Goal: Task Accomplishment & Management: Manage account settings

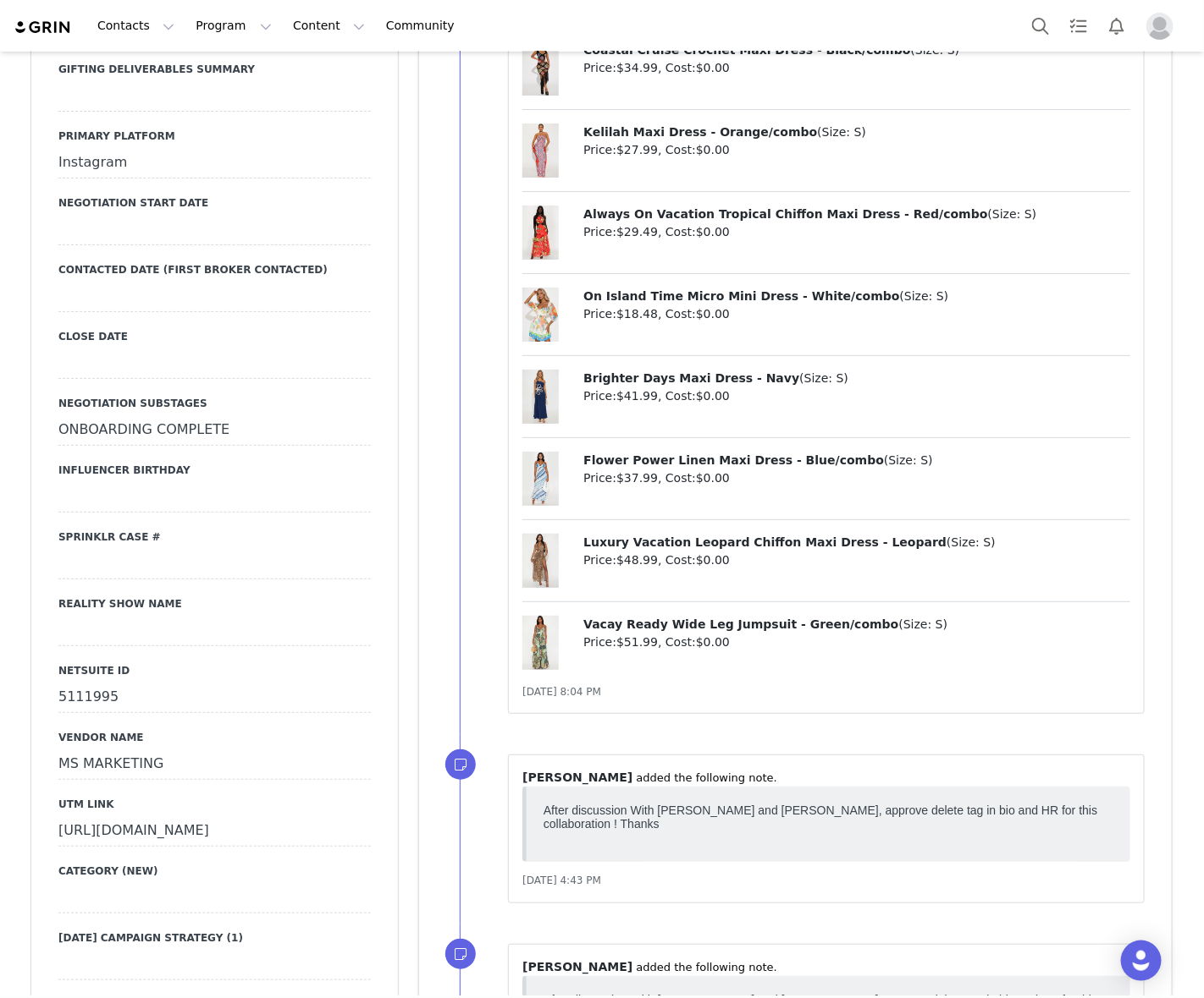
scroll to position [2654, 0]
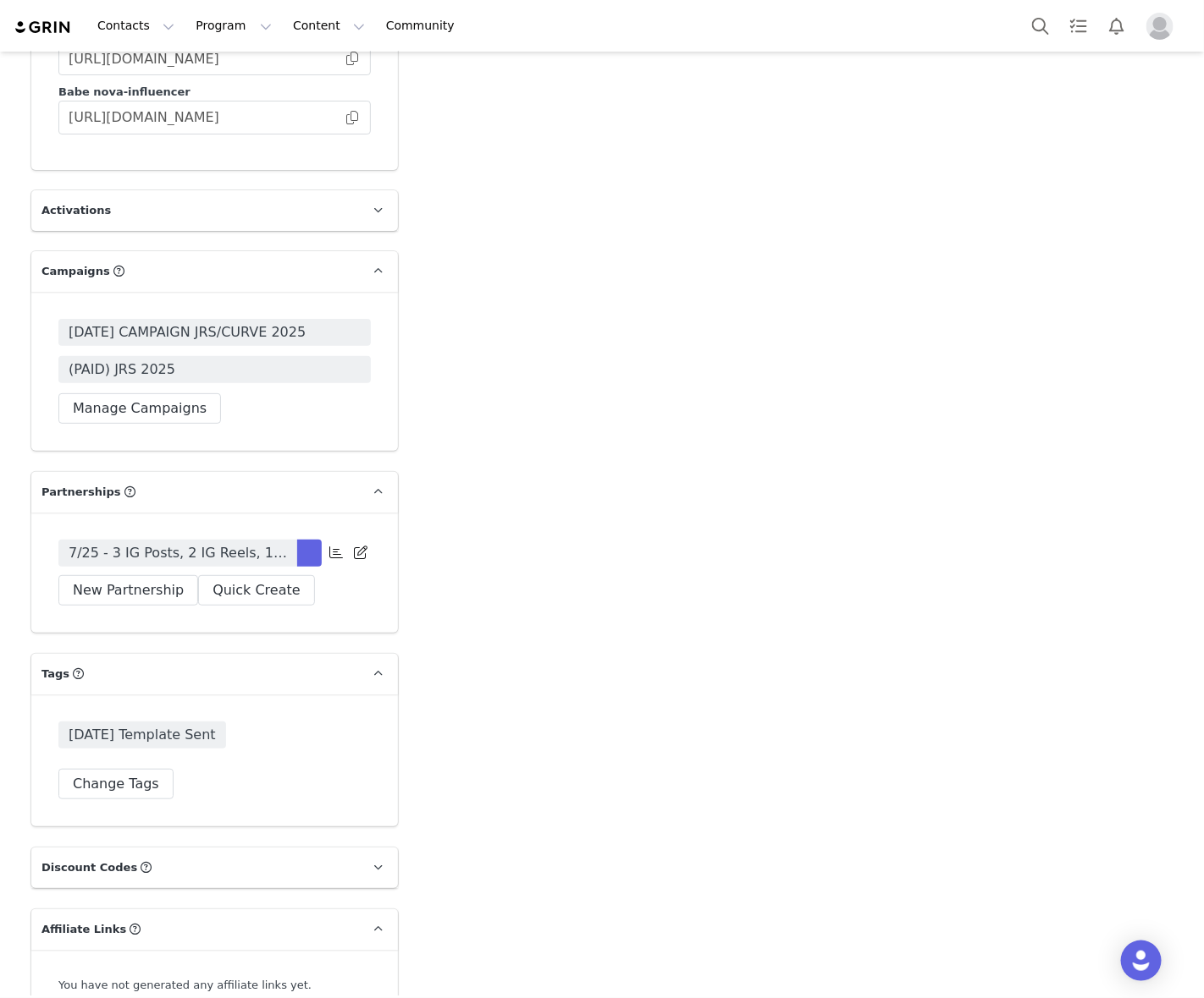
scroll to position [5077, 0]
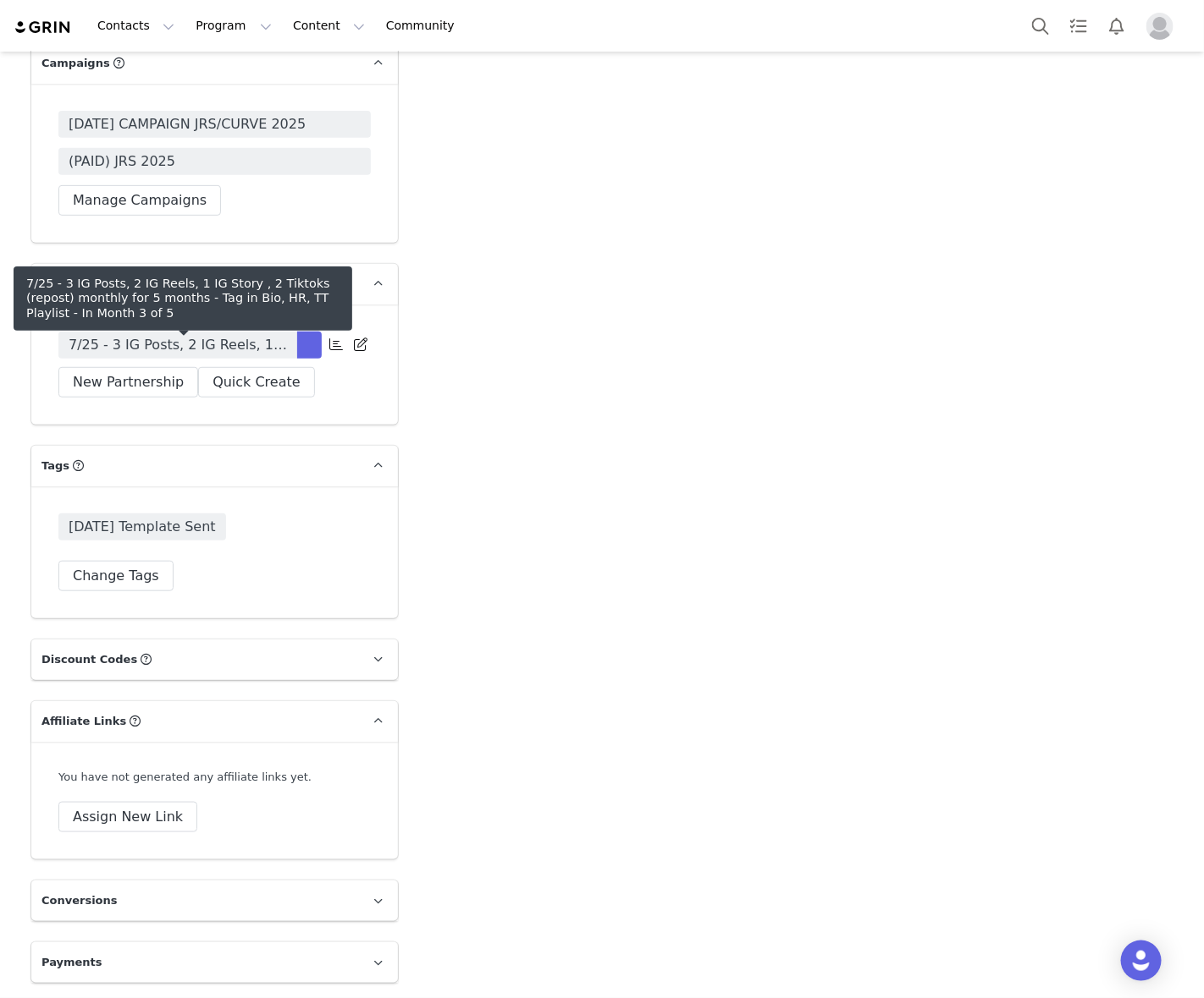
click at [260, 353] on span "7/25 - 3 IG Posts, 2 IG Reels, 1 IG Story , 2 Tiktoks (repost) monthly for 5 mo…" at bounding box center [177, 344] width 218 height 21
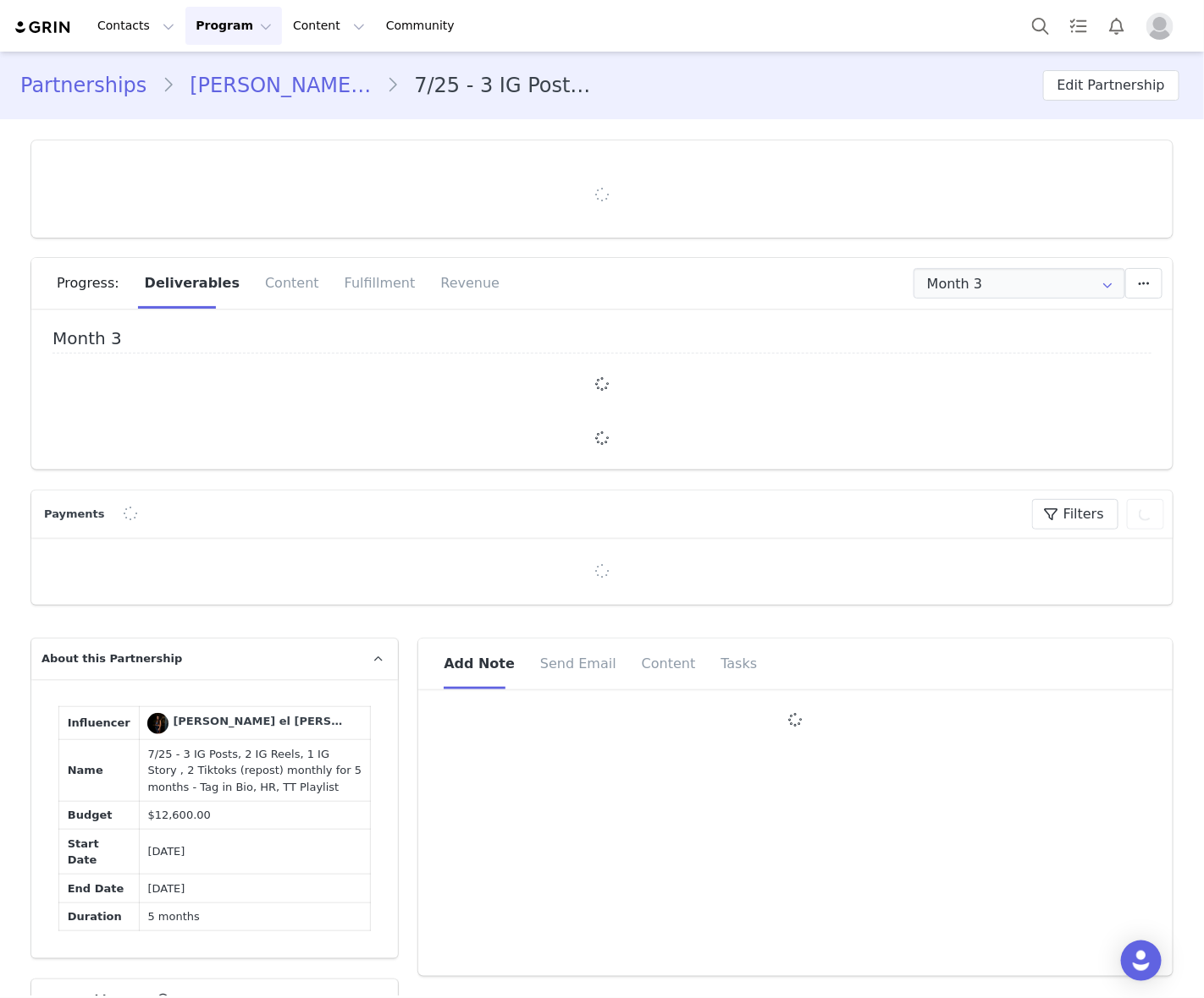
type input "+971 ([GEOGRAPHIC_DATA])"
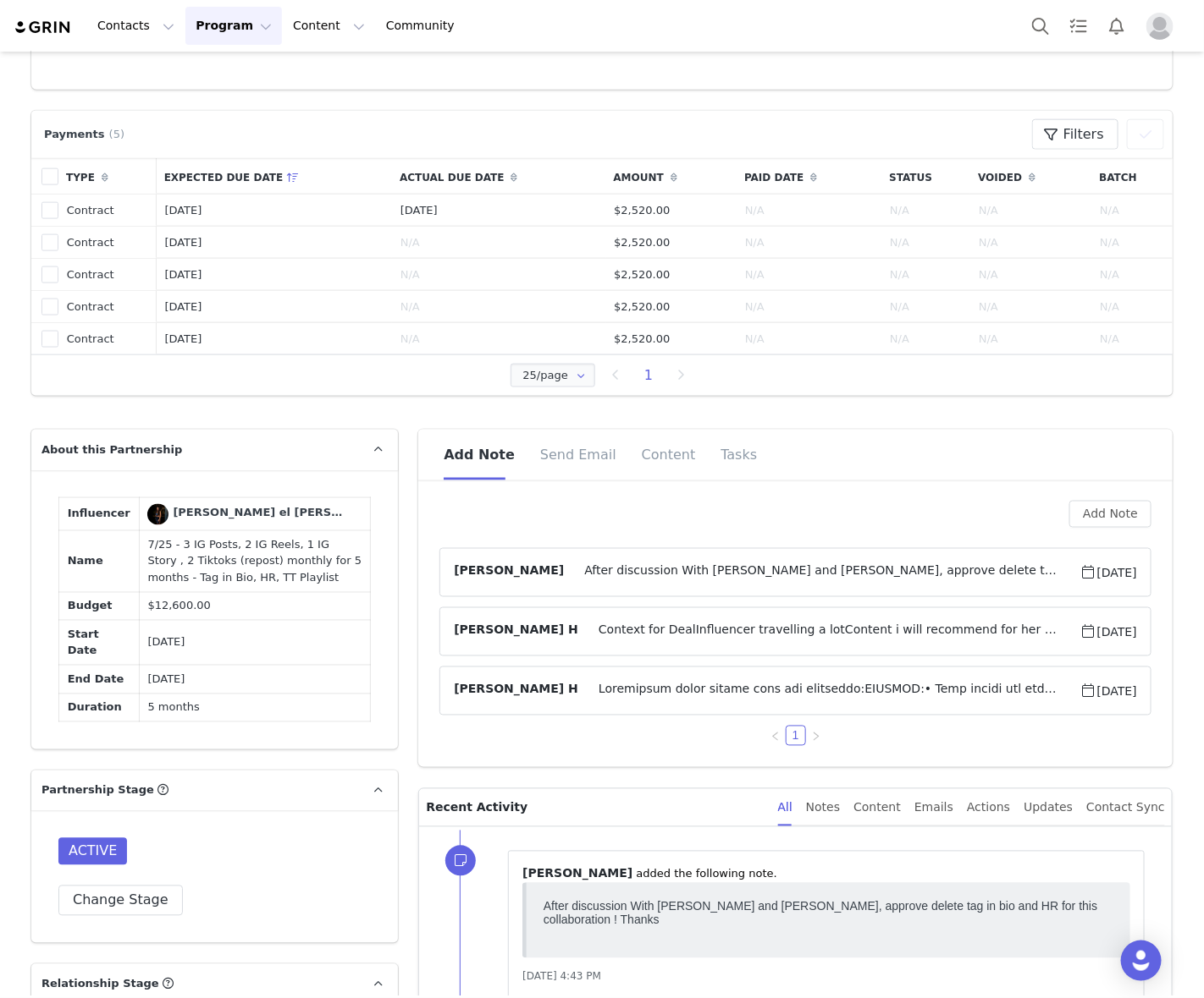
scroll to position [741, 0]
drag, startPoint x: 160, startPoint y: 544, endPoint x: 204, endPoint y: 563, distance: 47.9
click at [204, 563] on td "7/25 - 3 IG Posts, 2 IG Reels, 1 IG Story , 2 Tiktoks (repost) monthly for 5 mo…" at bounding box center [255, 560] width 232 height 62
copy td "3 IG Posts, 2 IG Reels, 1 IG Story , 2 Tiktoks (repost)"
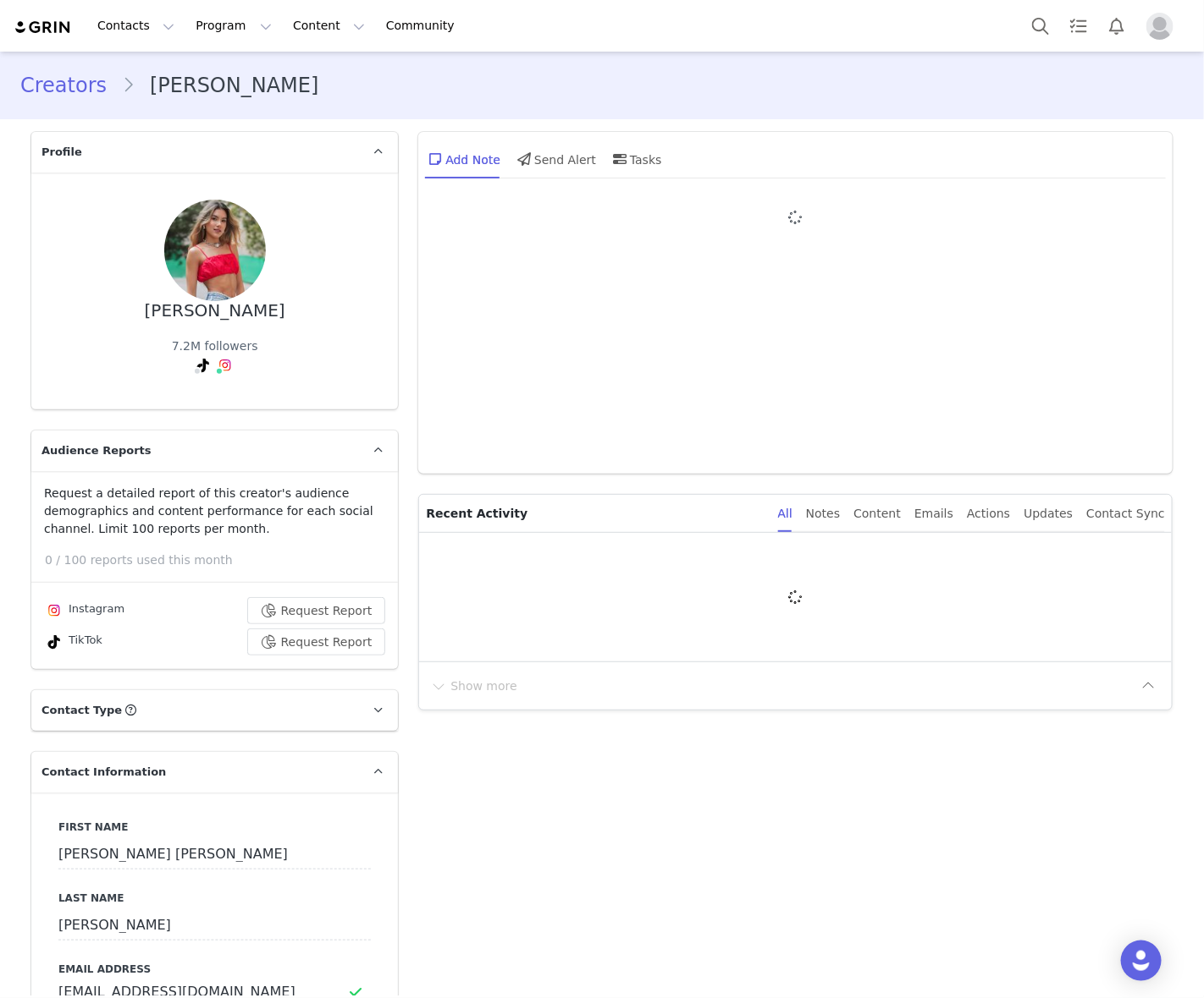
type input "+52 ([GEOGRAPHIC_DATA])"
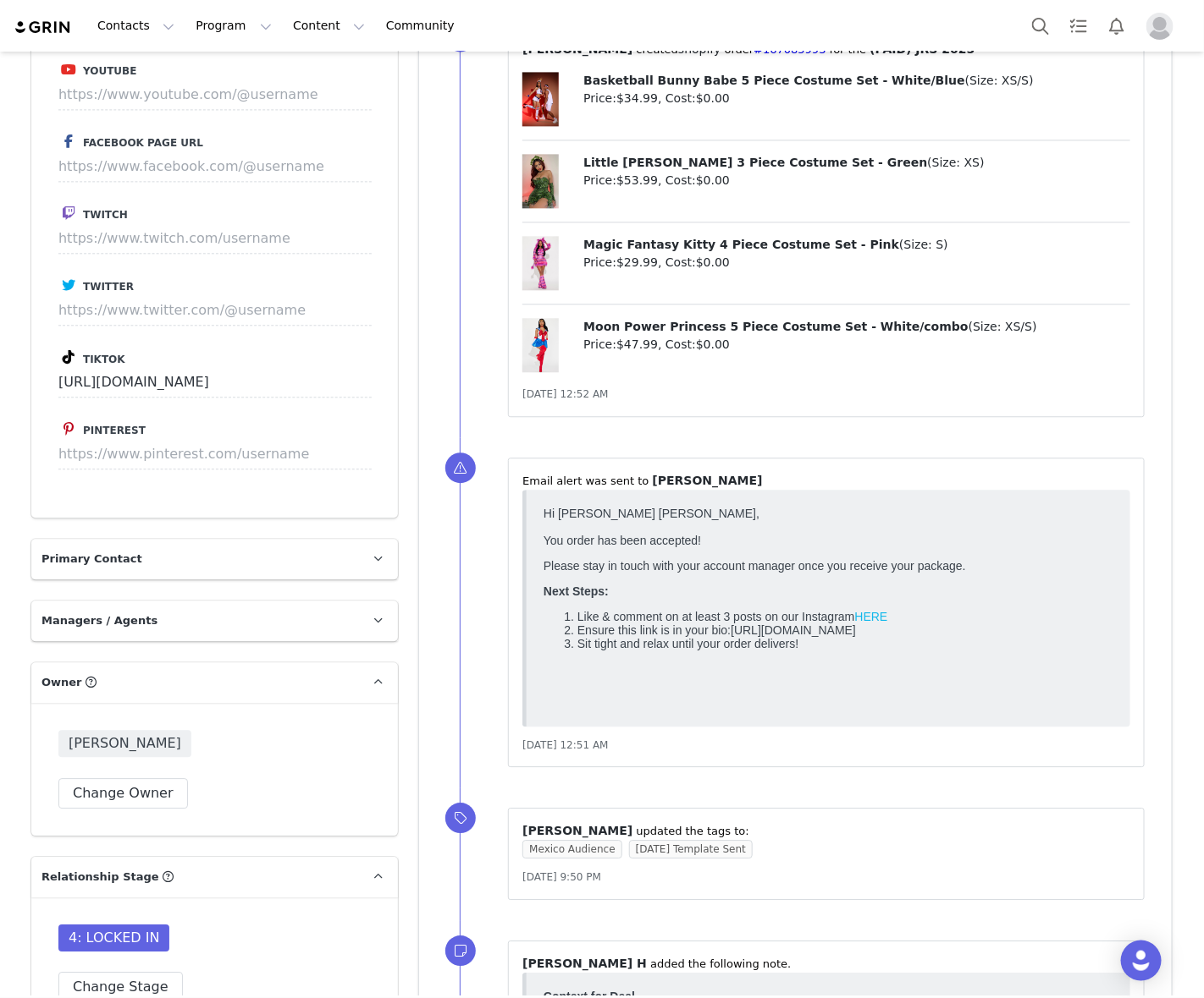
scroll to position [3173, 0]
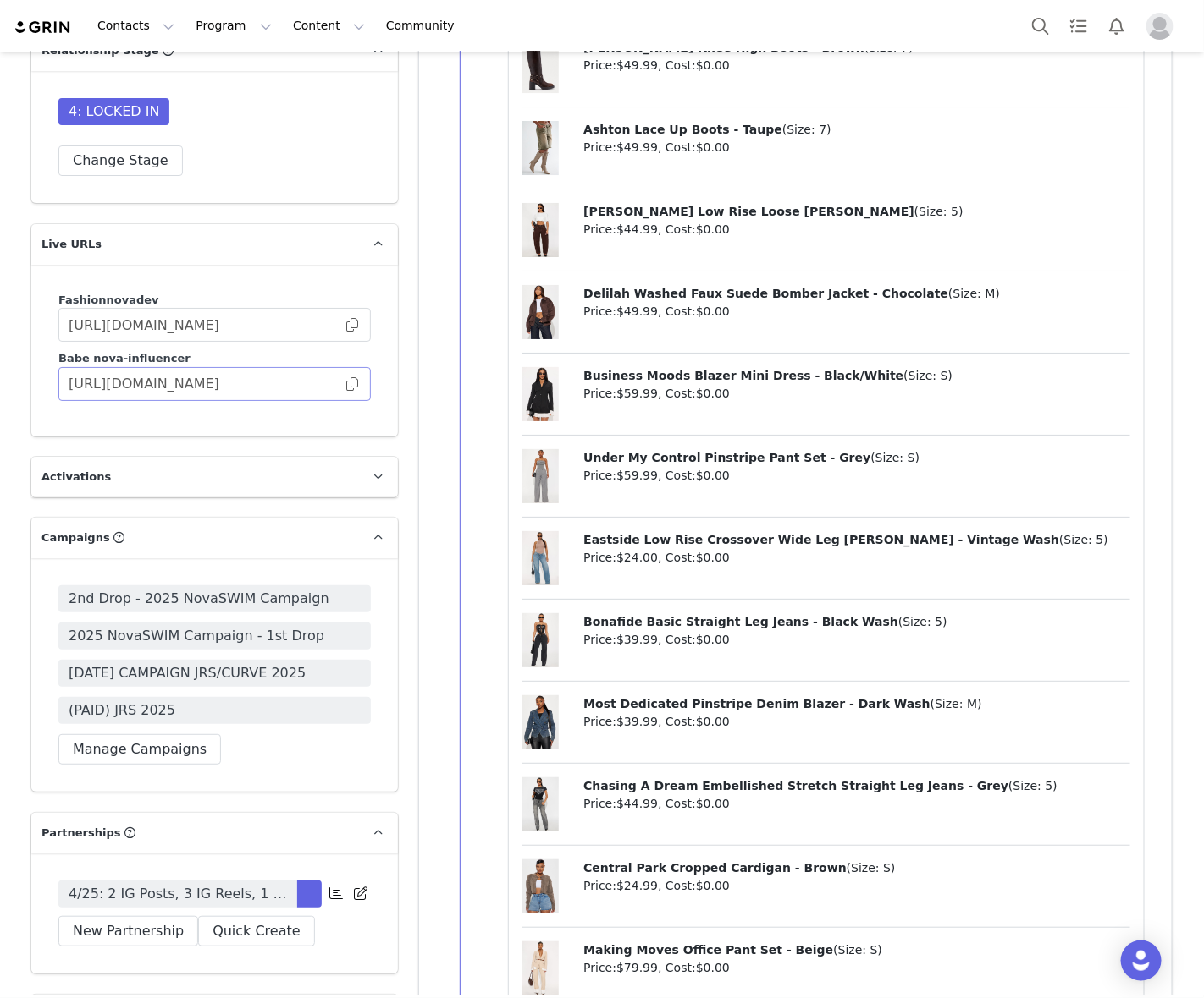
scroll to position [4865, 0]
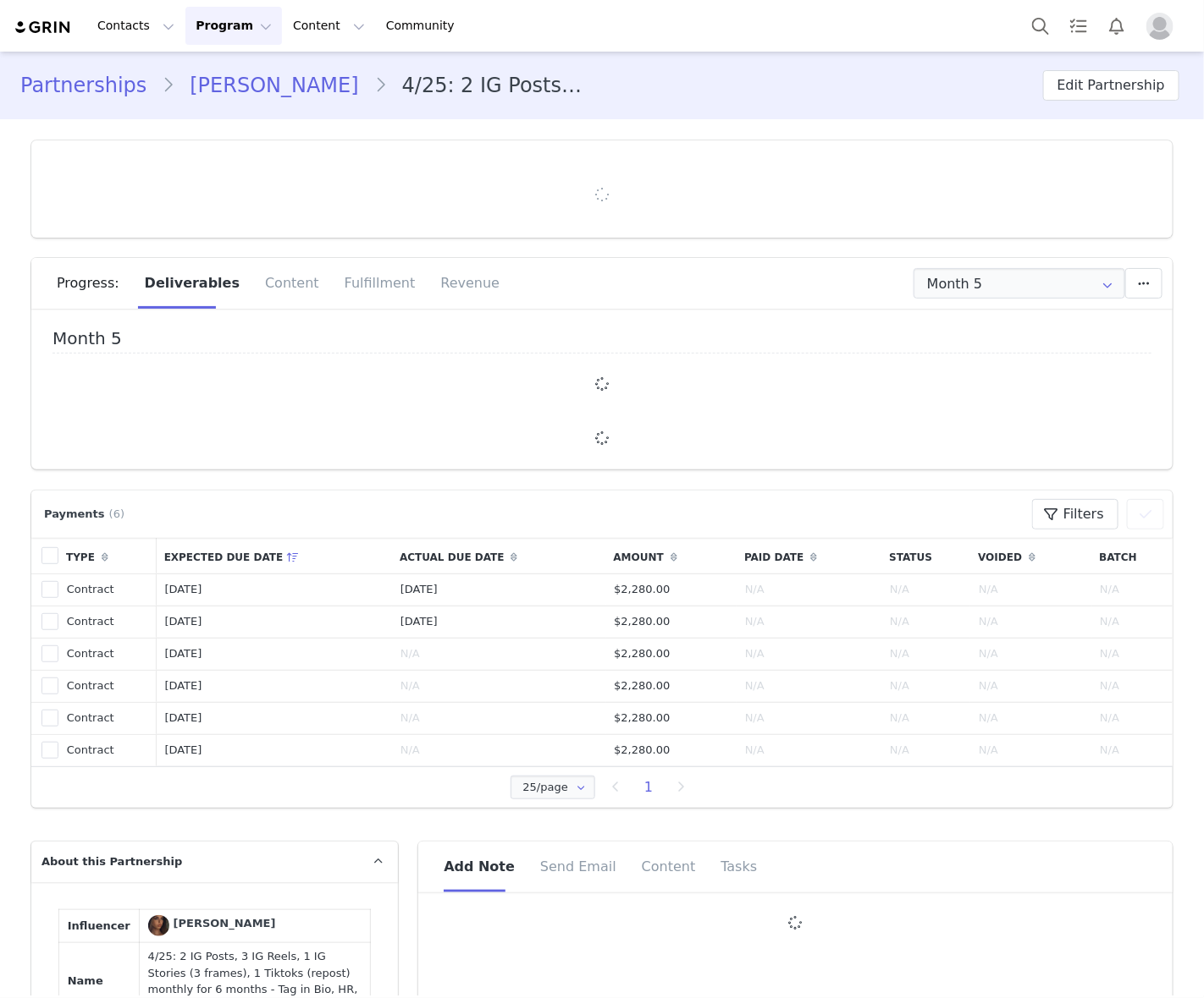
type input "+33 ([GEOGRAPHIC_DATA])"
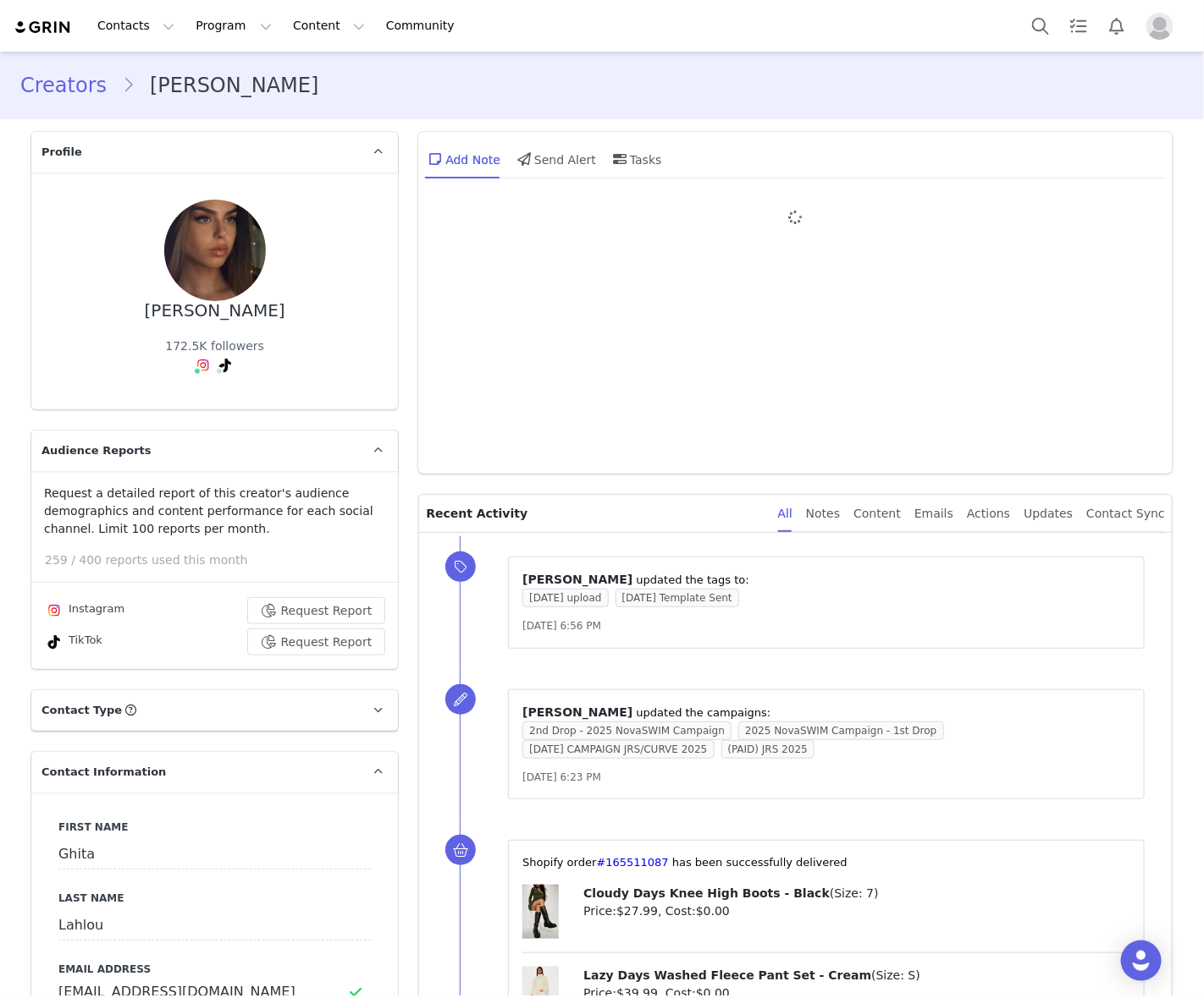
type input "+33 ([GEOGRAPHIC_DATA])"
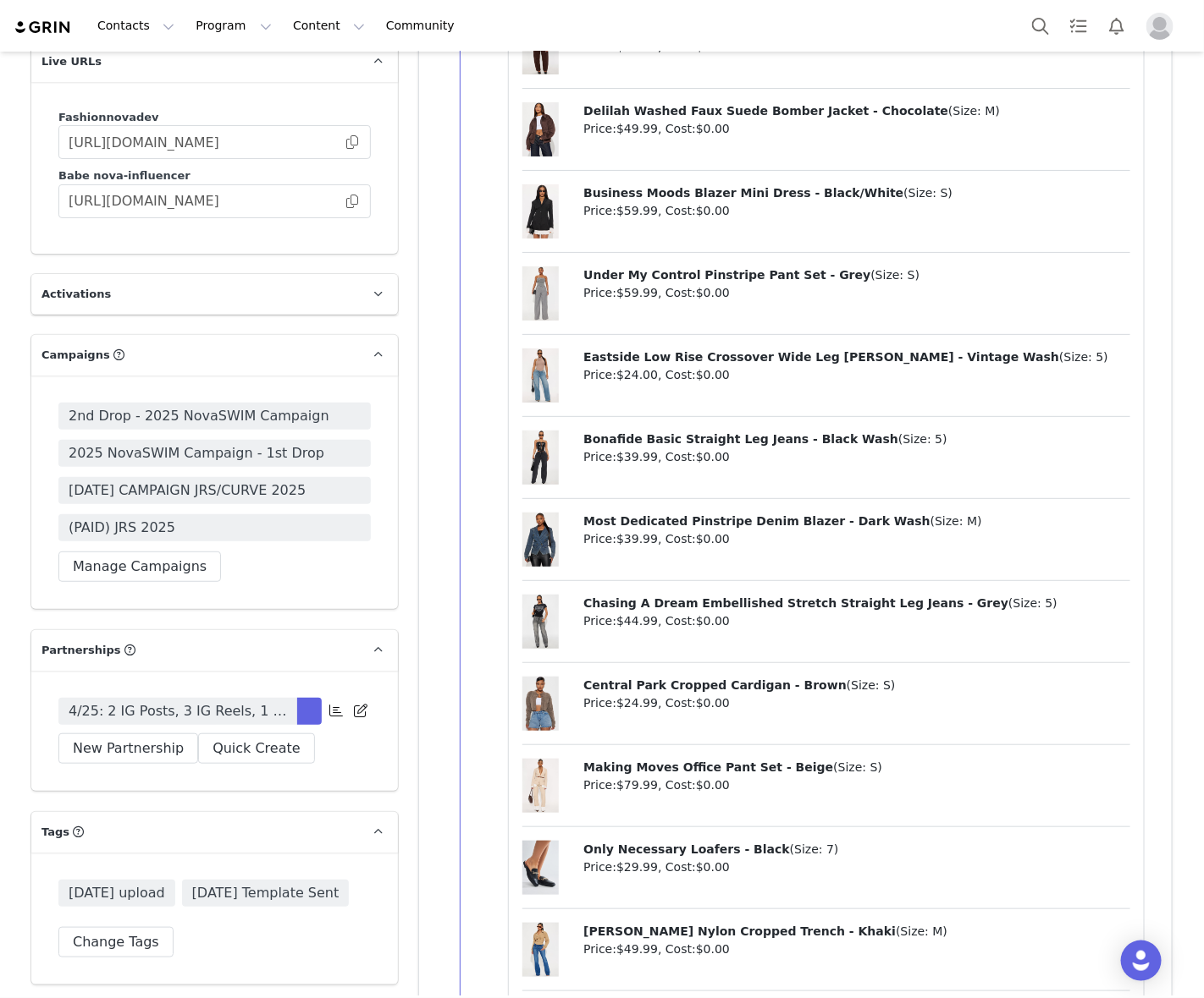
scroll to position [5183, 0]
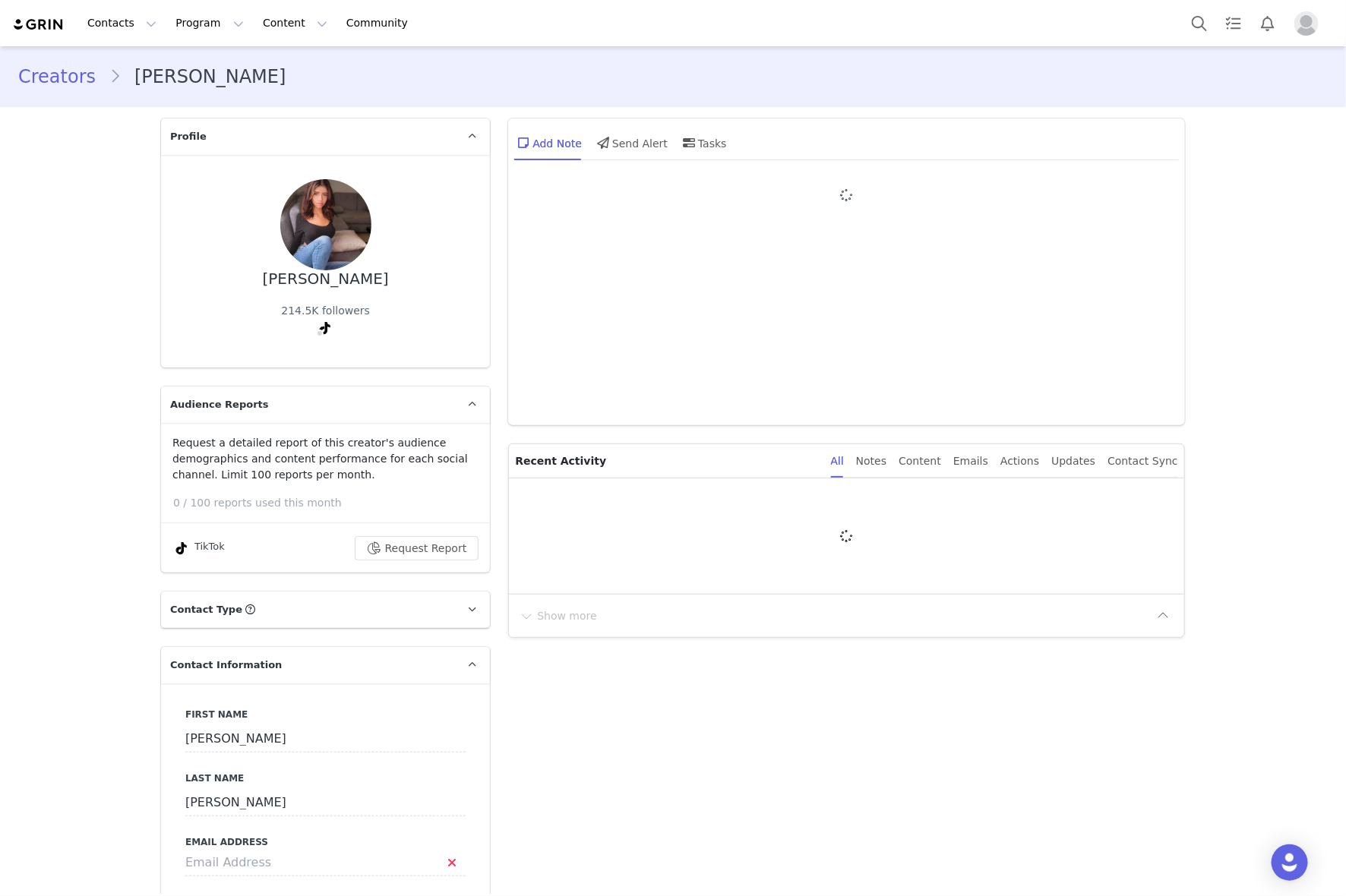
type input "+57 ([GEOGRAPHIC_DATA])"
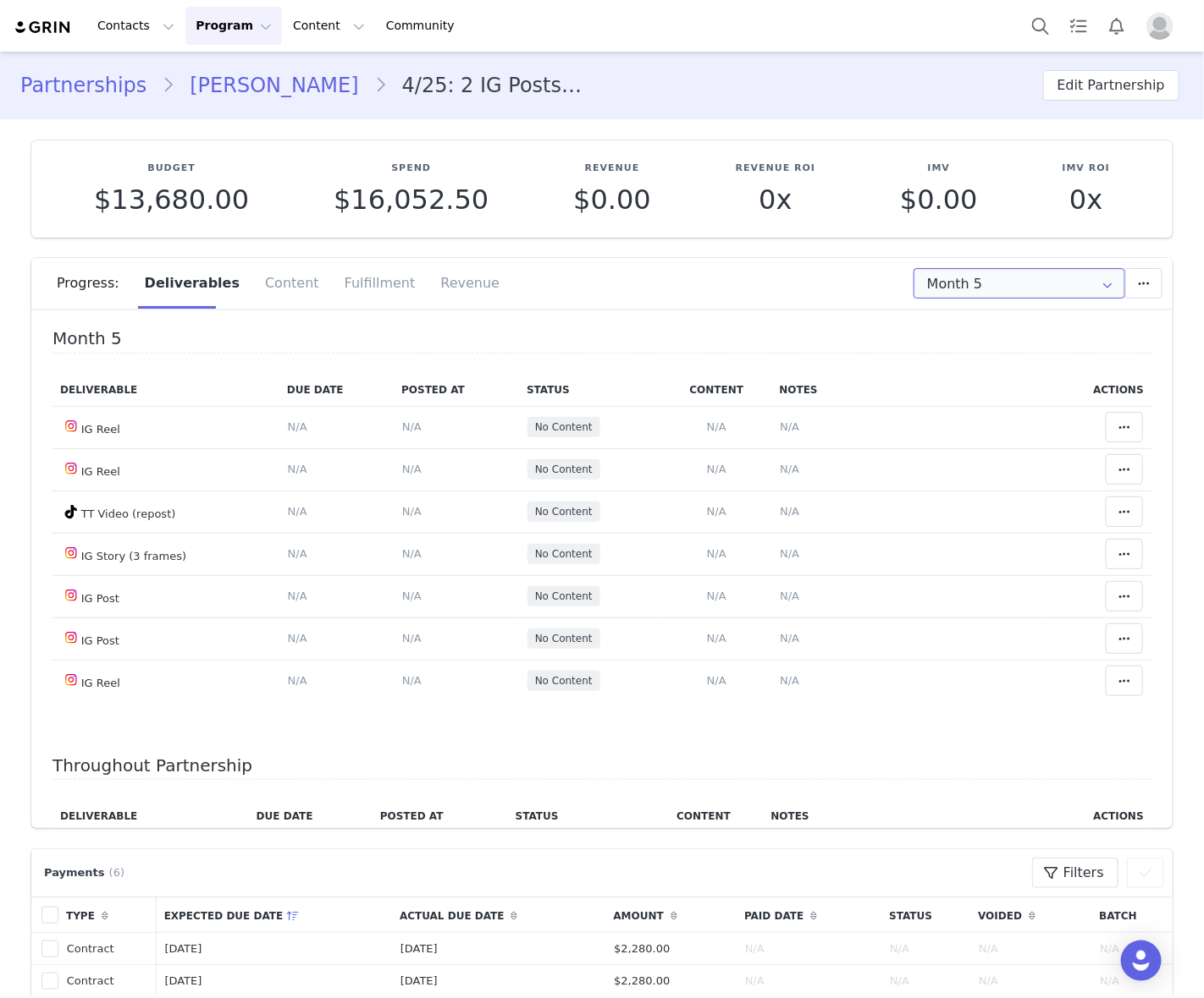
click at [993, 279] on input "Month 5" at bounding box center [1019, 283] width 211 height 30
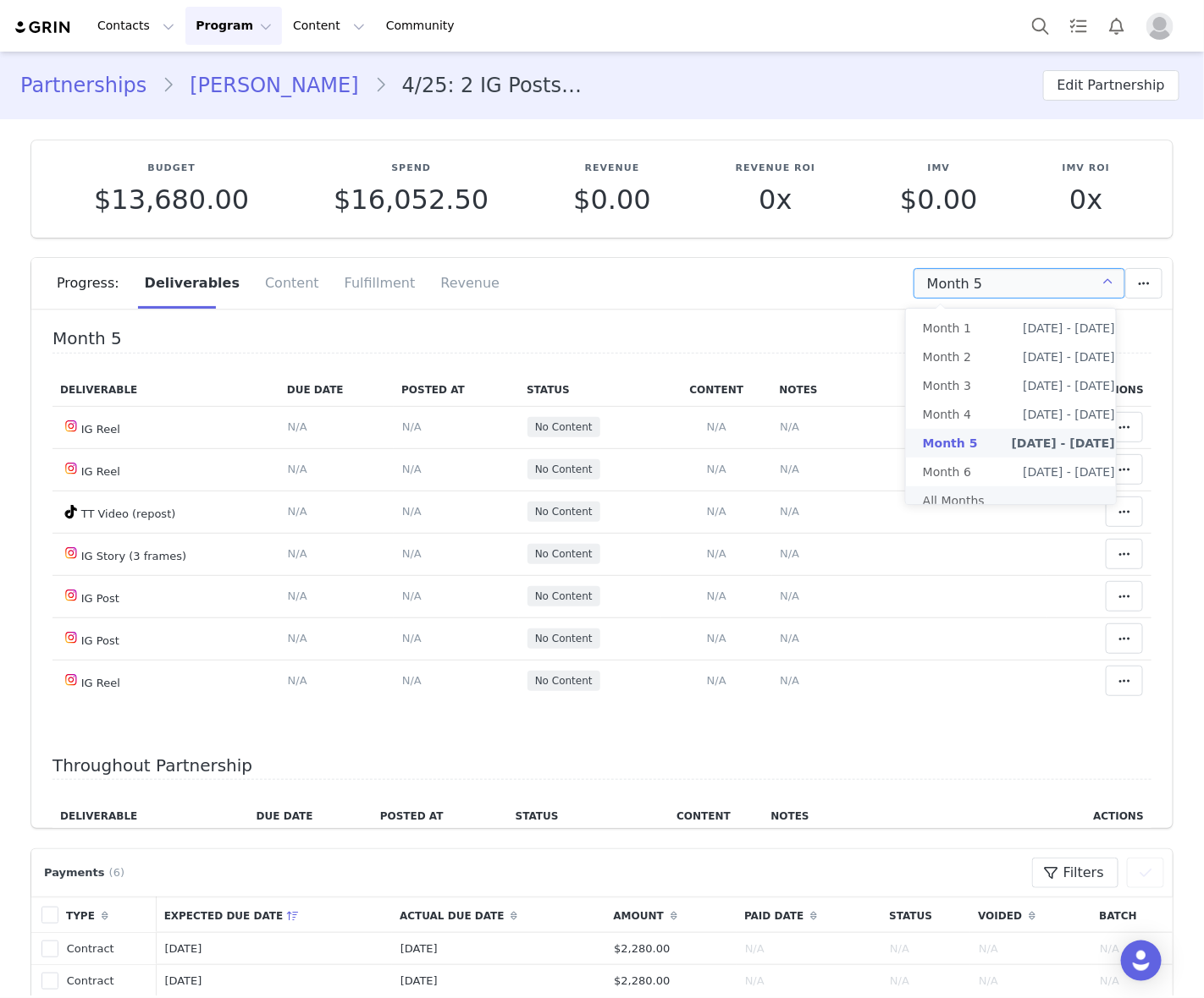
click at [949, 506] on li "All Months" at bounding box center [1018, 500] width 226 height 28
type input "All"
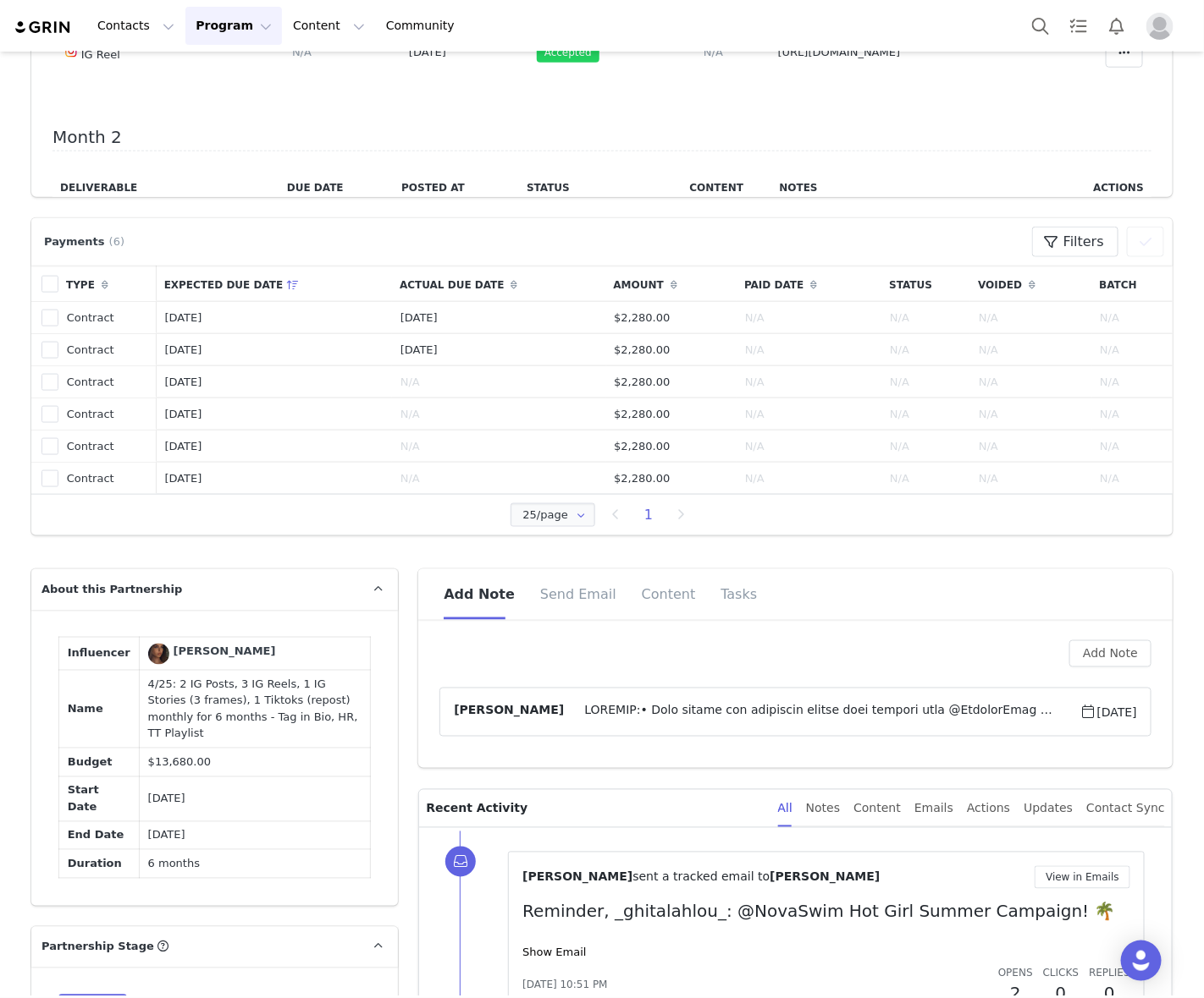
scroll to position [635, 0]
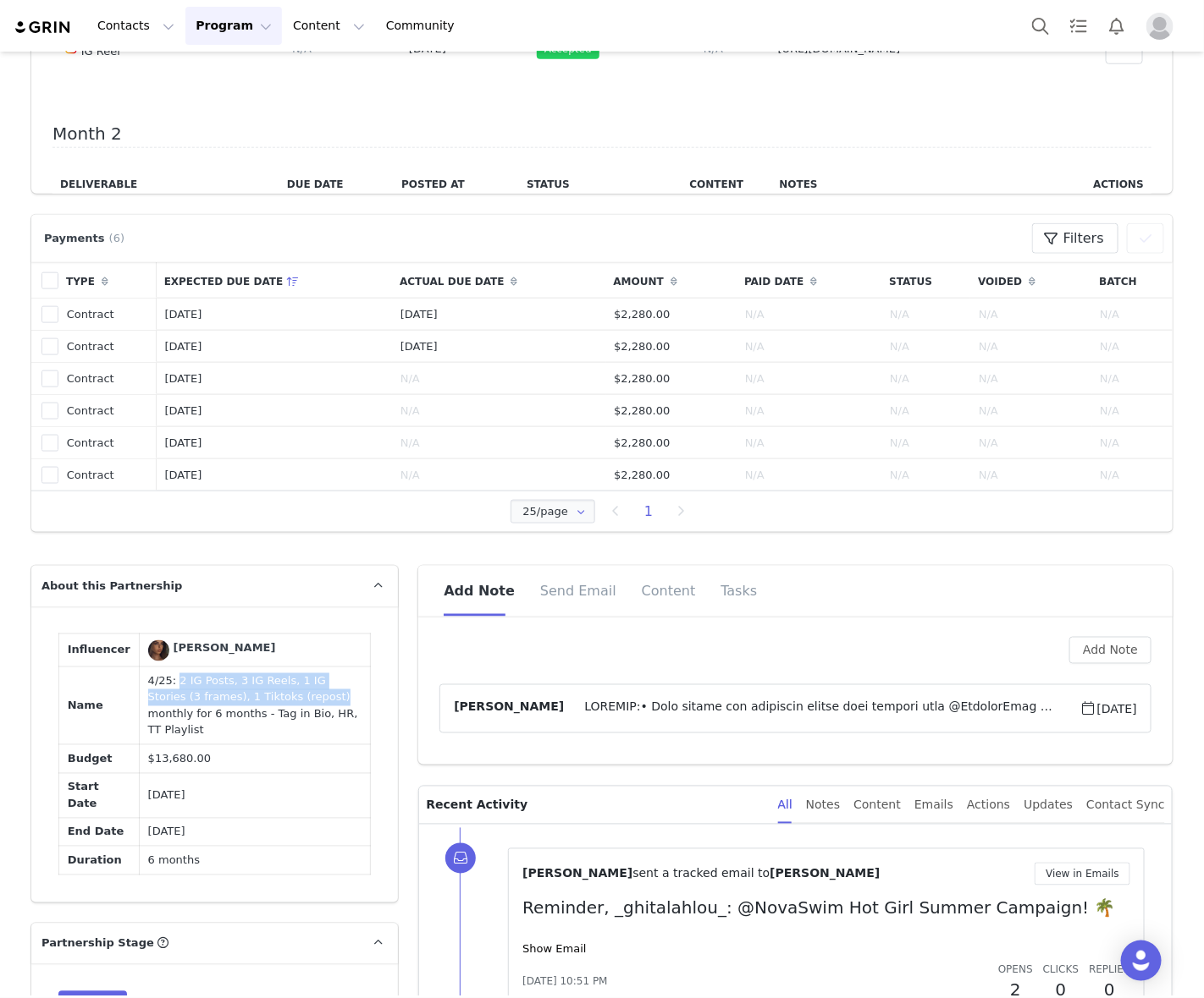
drag, startPoint x: 158, startPoint y: 677, endPoint x: 255, endPoint y: 698, distance: 99.2
click at [255, 698] on td "4/25: 2 IG Posts, 3 IG Reels, 1 IG Stories (3 frames), 1 Tiktoks (repost) month…" at bounding box center [255, 706] width 231 height 78
copy td "2 IG Posts, 3 IG Reels, 1 IG Stories (3 frames), 1 Tiktoks (repost)"
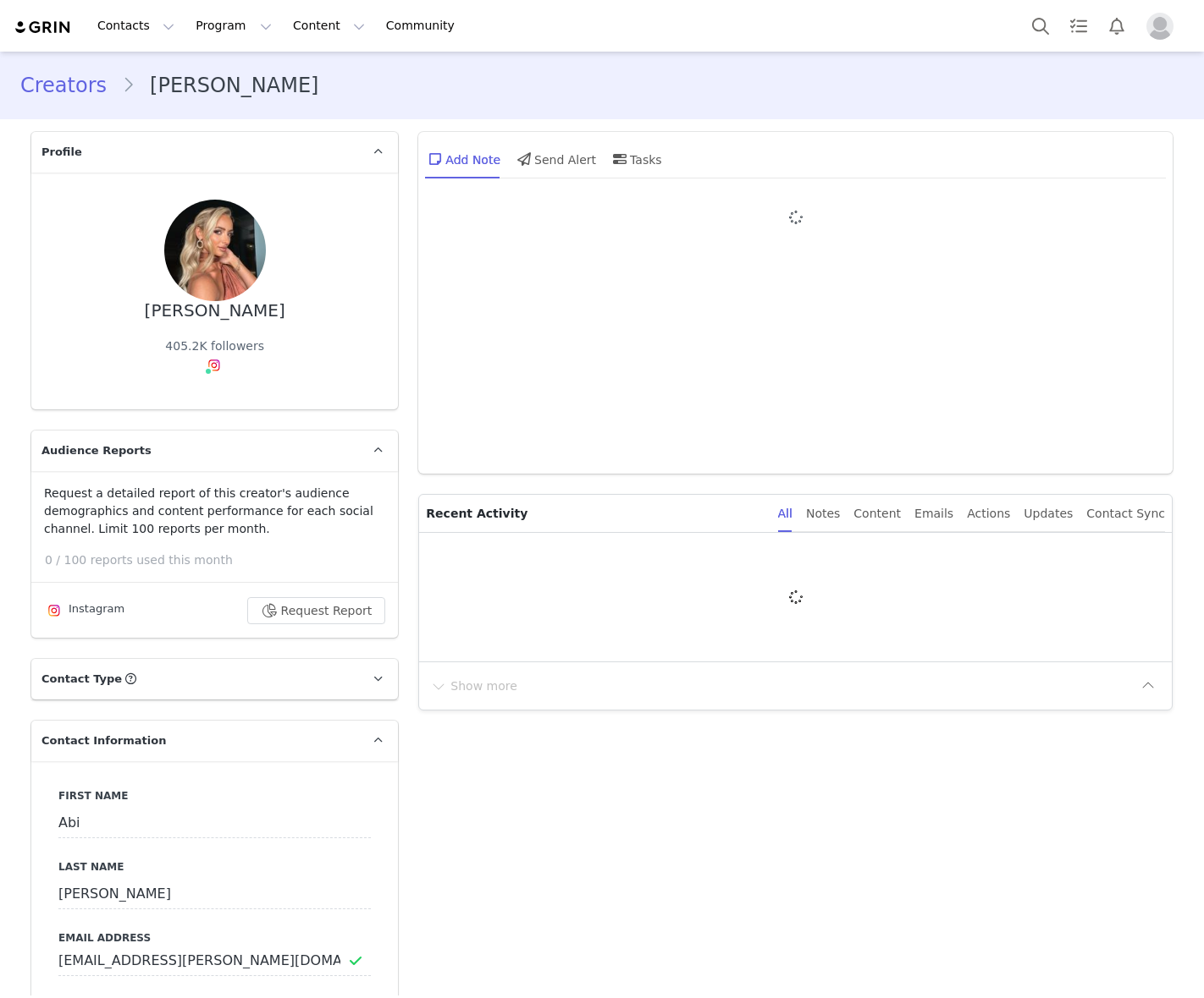
type input "+44 ([GEOGRAPHIC_DATA])"
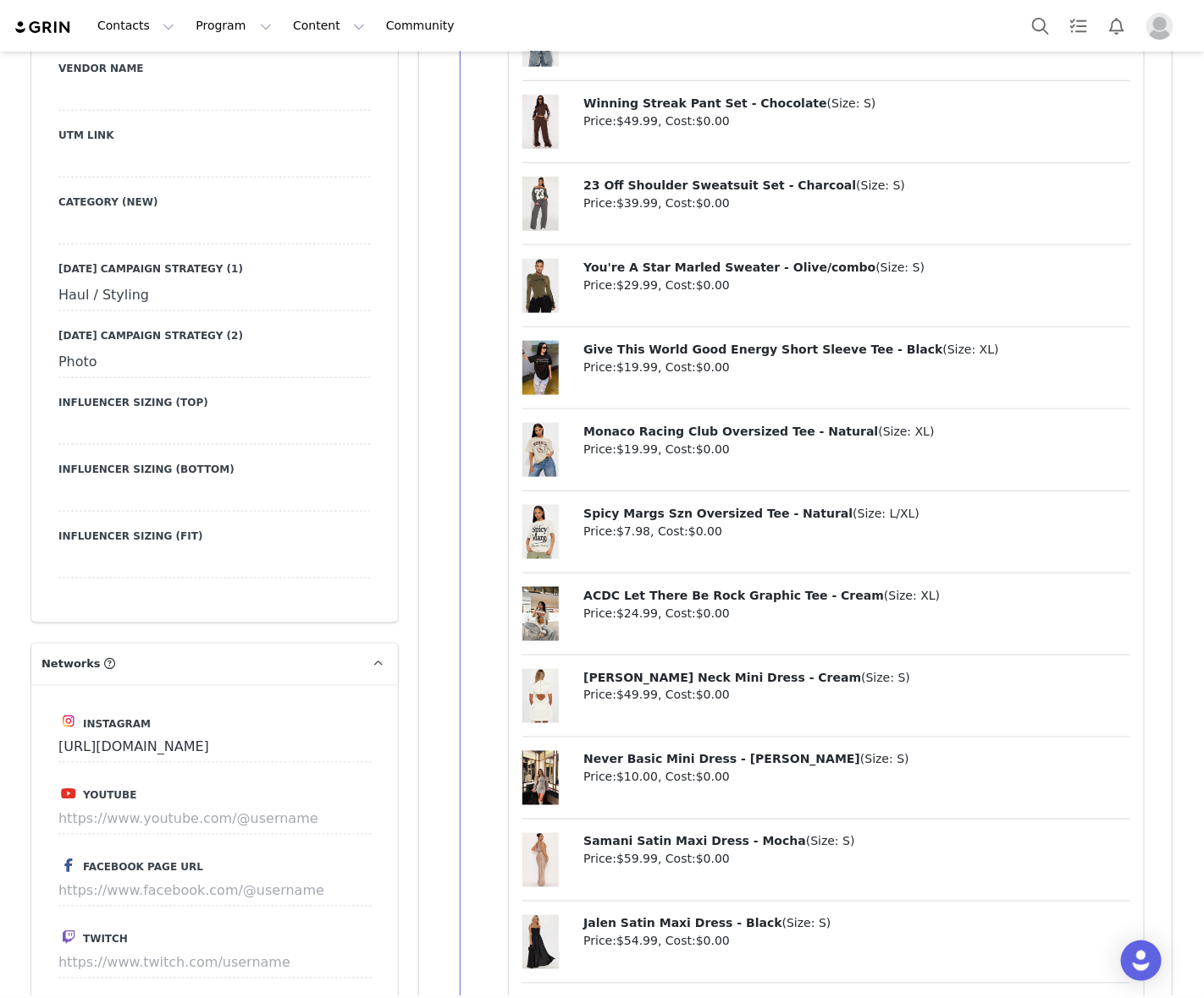
scroll to position [3384, 0]
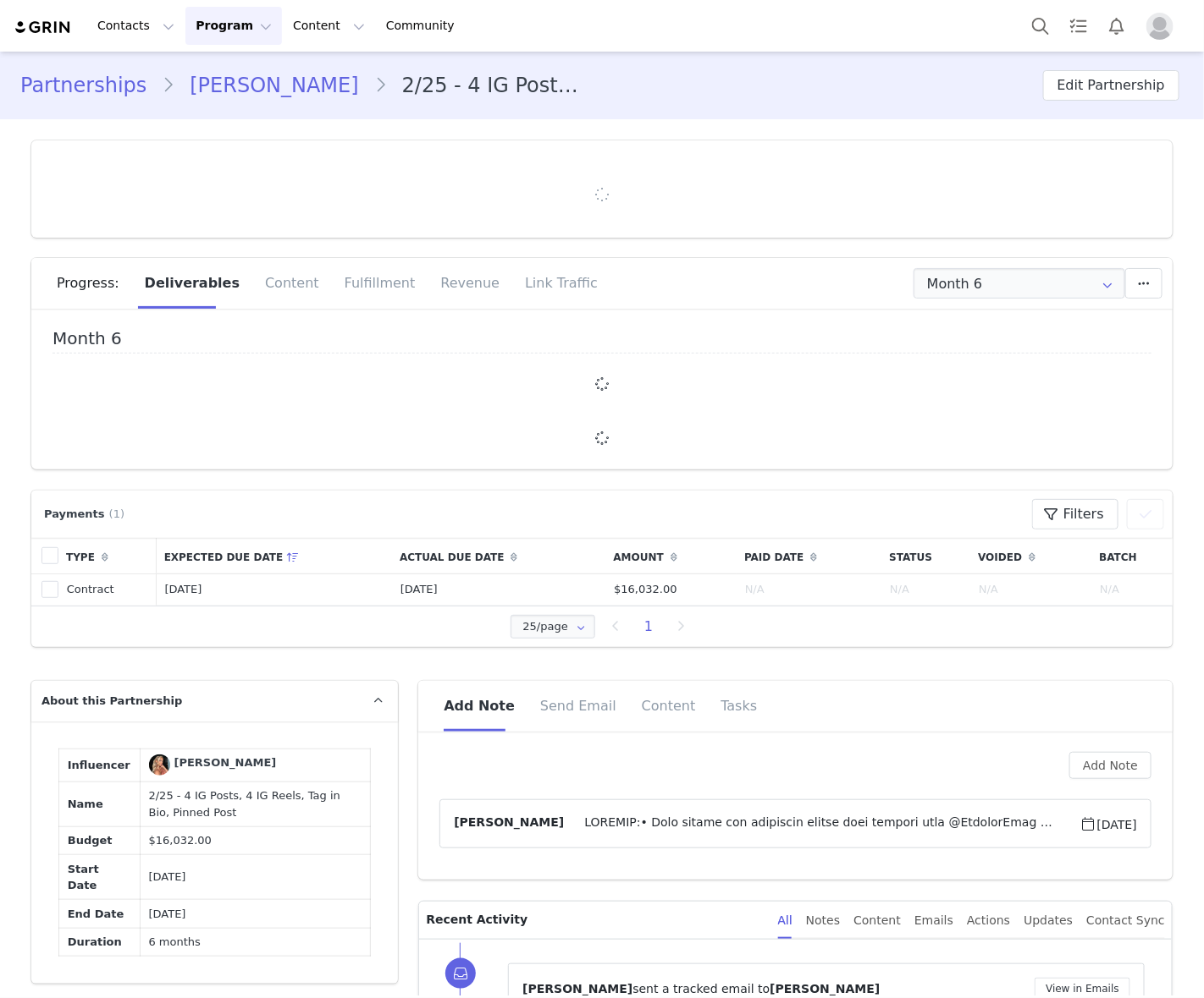
type input "+44 ([GEOGRAPHIC_DATA])"
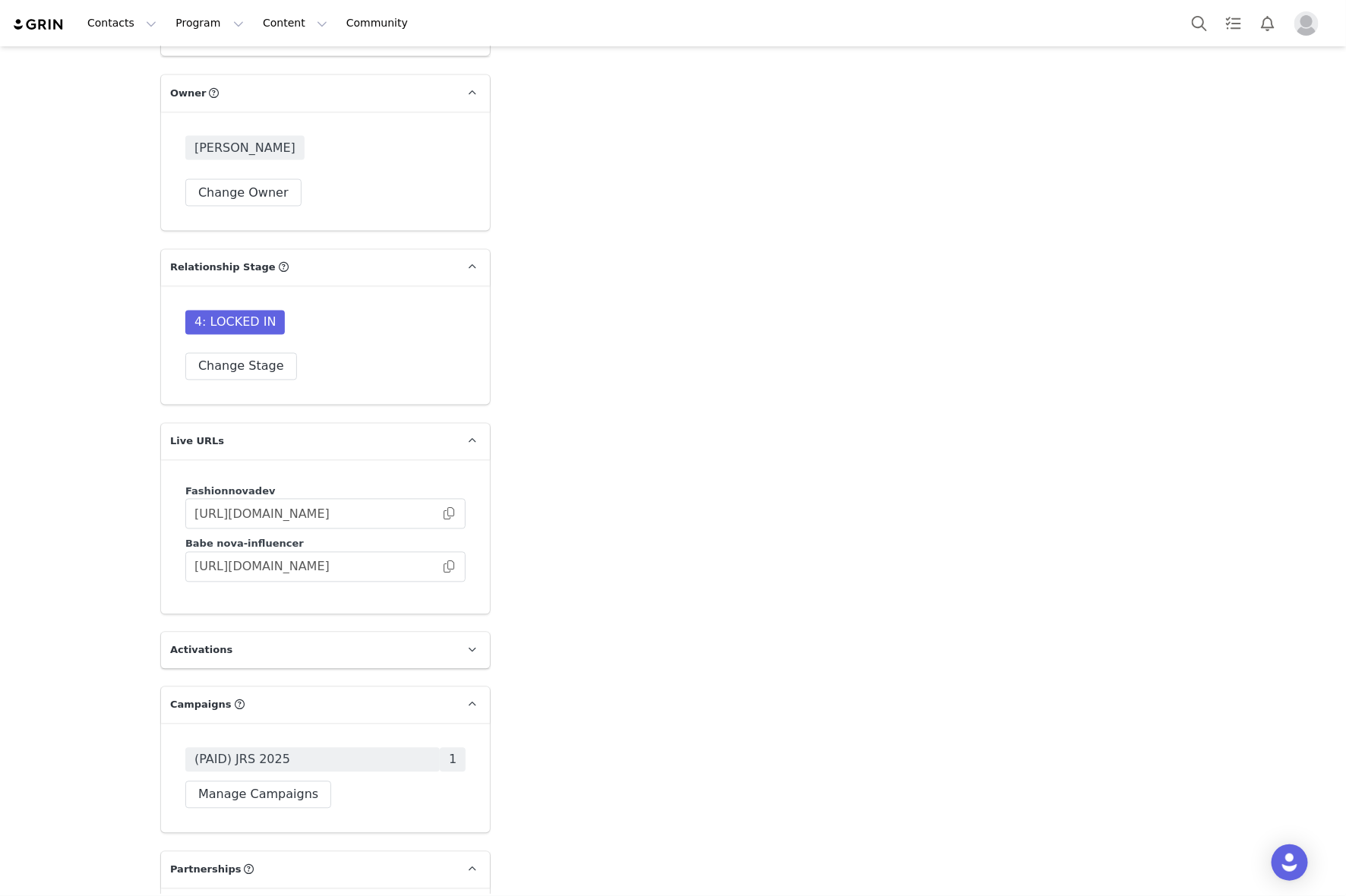
scroll to position [4178, 0]
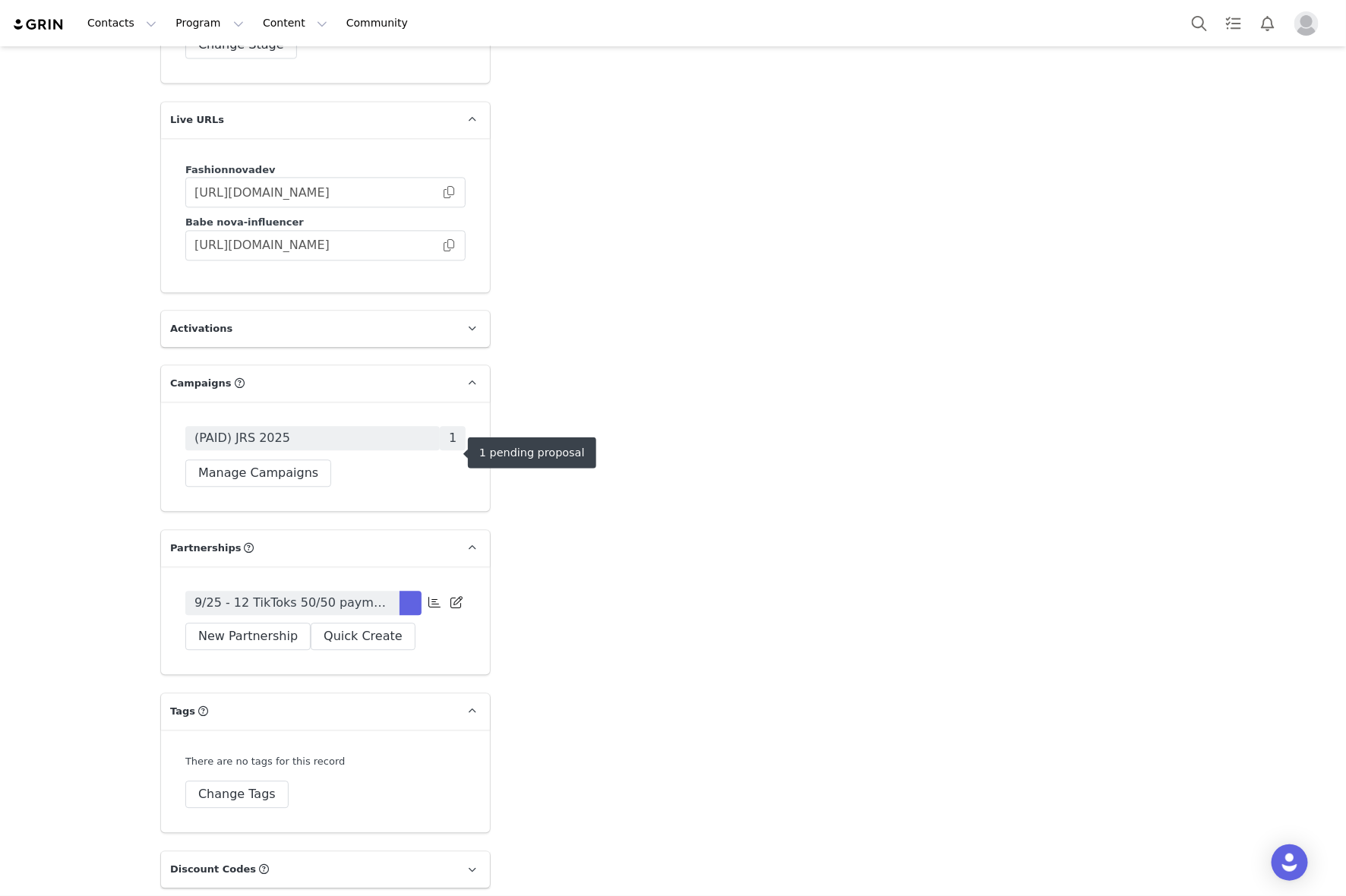
click at [355, 451] on span "(PAID) JRS 2025" at bounding box center [313, 438] width 255 height 25
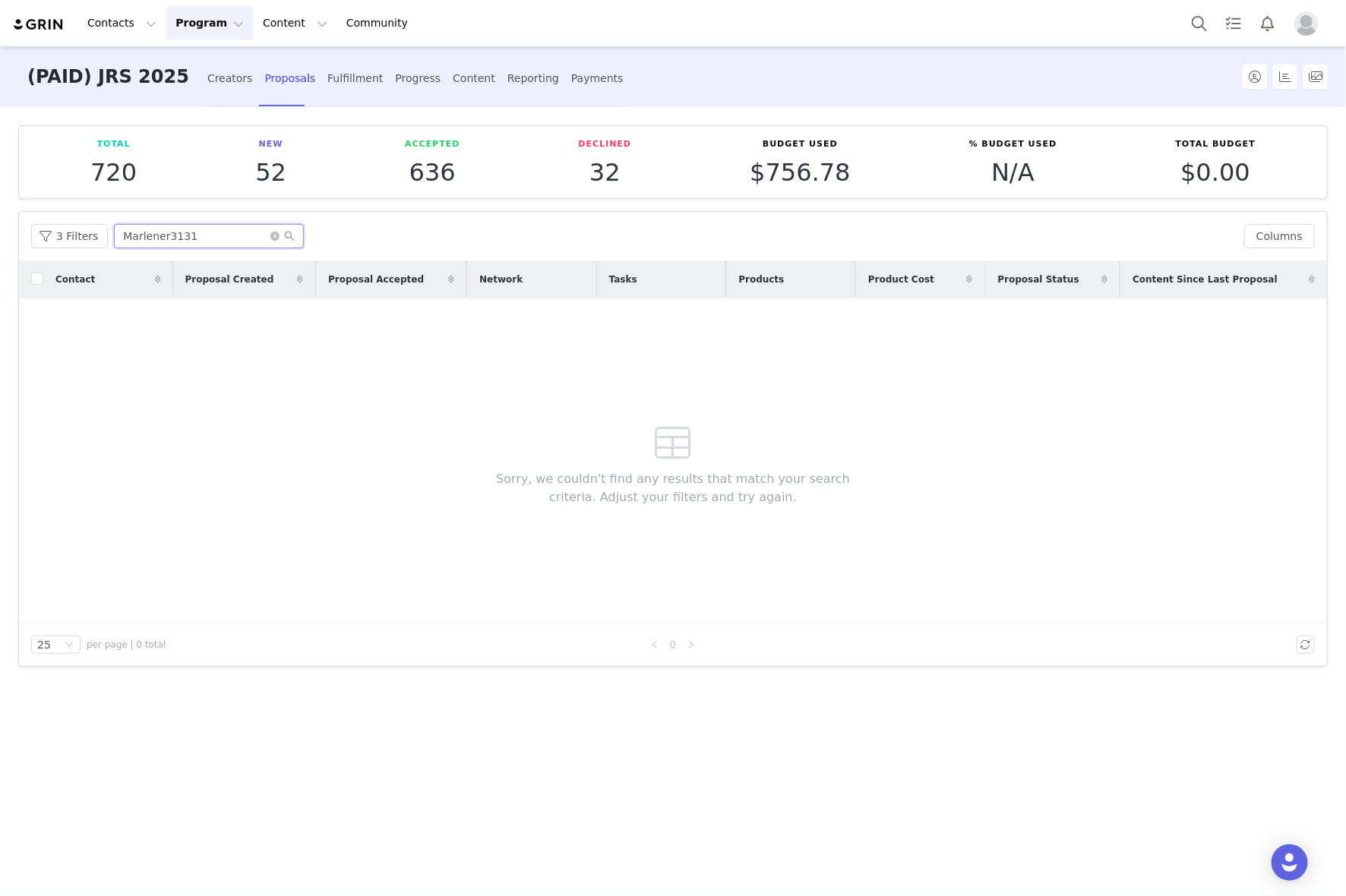
click at [211, 237] on input "Marlener3131" at bounding box center [209, 236] width 190 height 25
paste input "Line Hetemi"
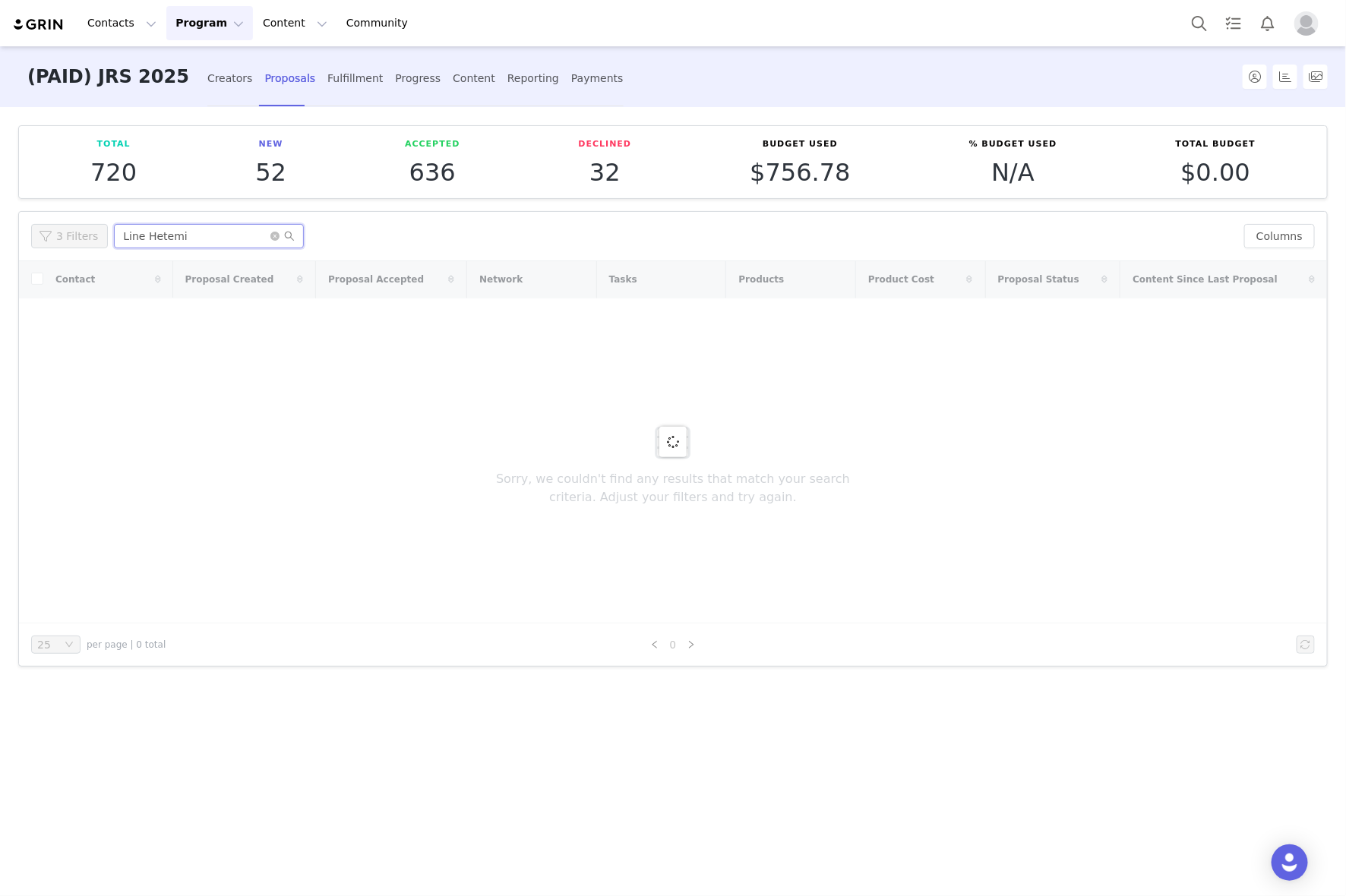
type input "Line Hetemi"
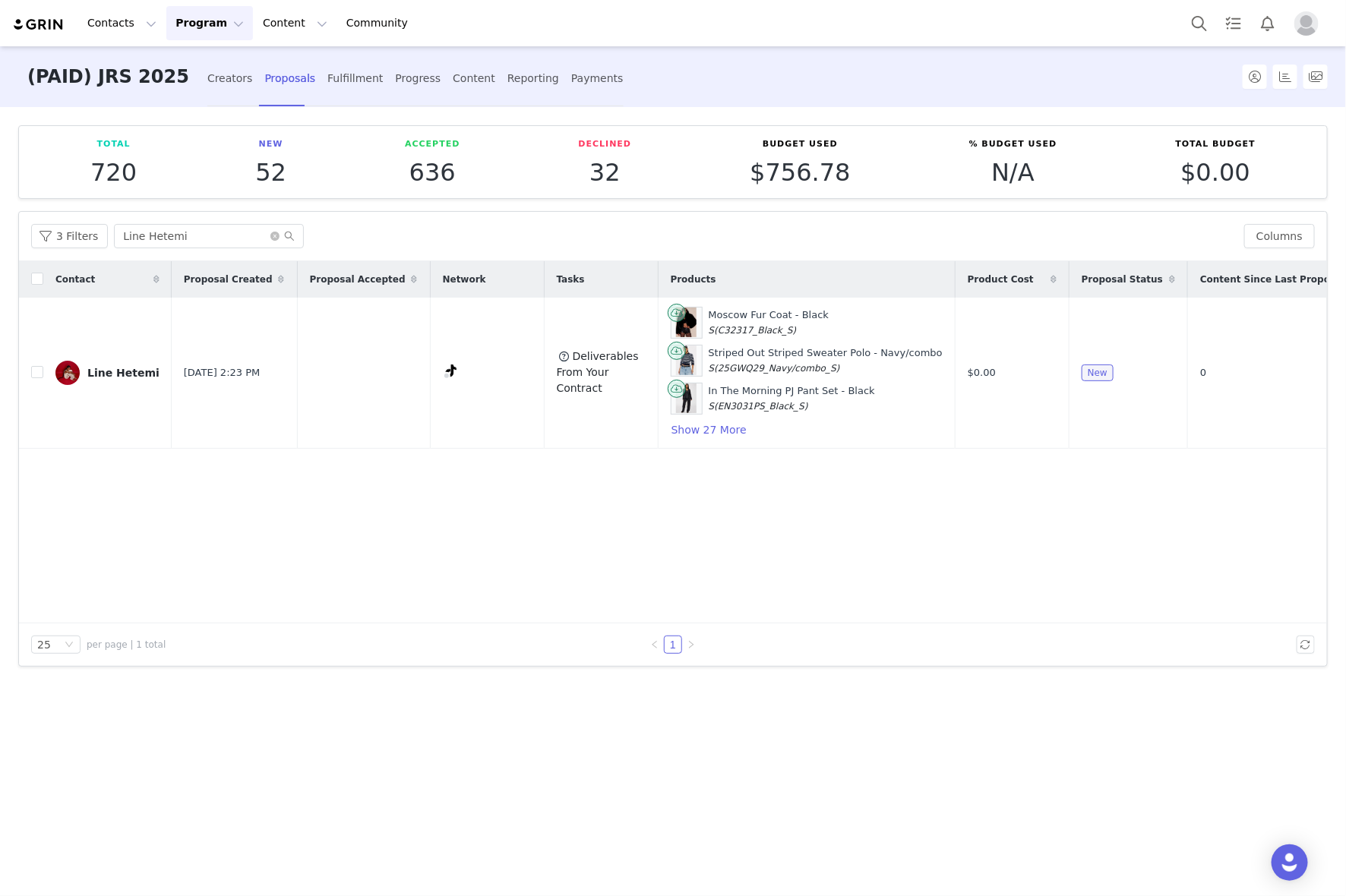
drag, startPoint x: 928, startPoint y: 502, endPoint x: 1340, endPoint y: 408, distance: 422.6
click at [950, 496] on div "Contact Proposal Created Proposal Accepted Network Tasks Products Product Cost …" at bounding box center [673, 442] width 1308 height 362
click at [1282, 373] on button "button" at bounding box center [1281, 372] width 18 height 18
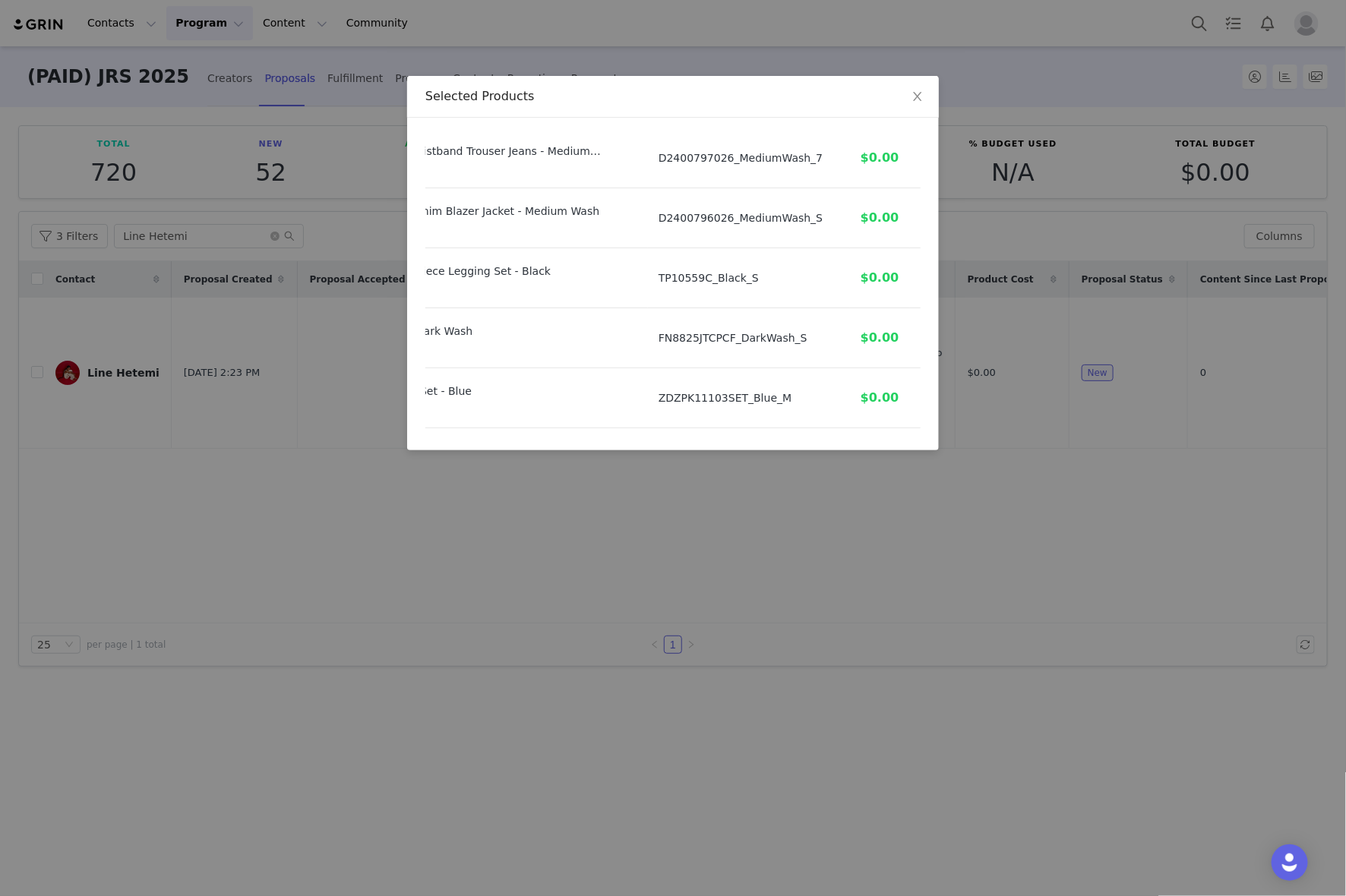
scroll to position [1581, 177]
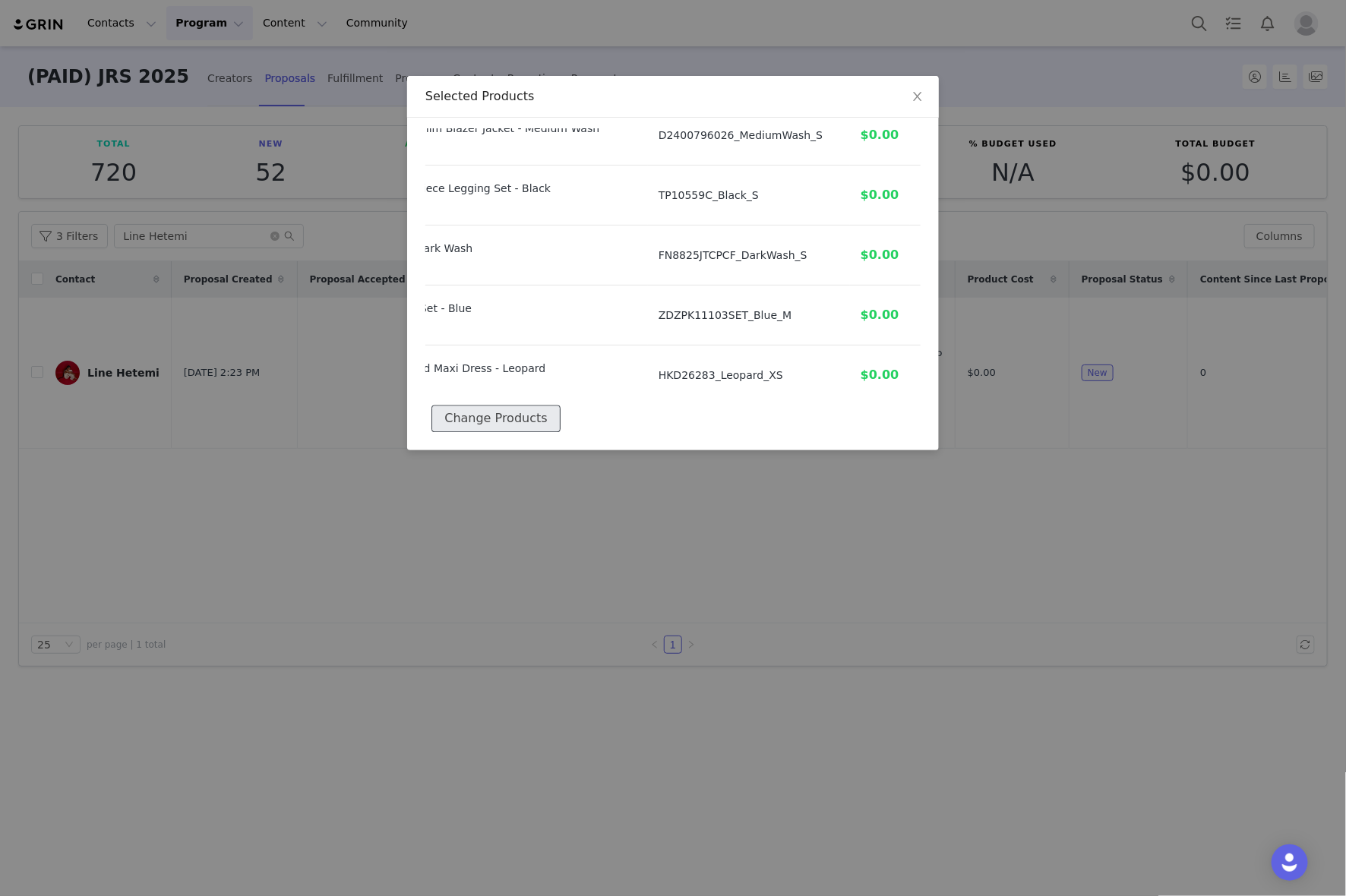
click at [518, 408] on button "Change Products" at bounding box center [496, 418] width 128 height 27
select select "24114193"
select select "26842318"
select select "20560131"
select select "19518494"
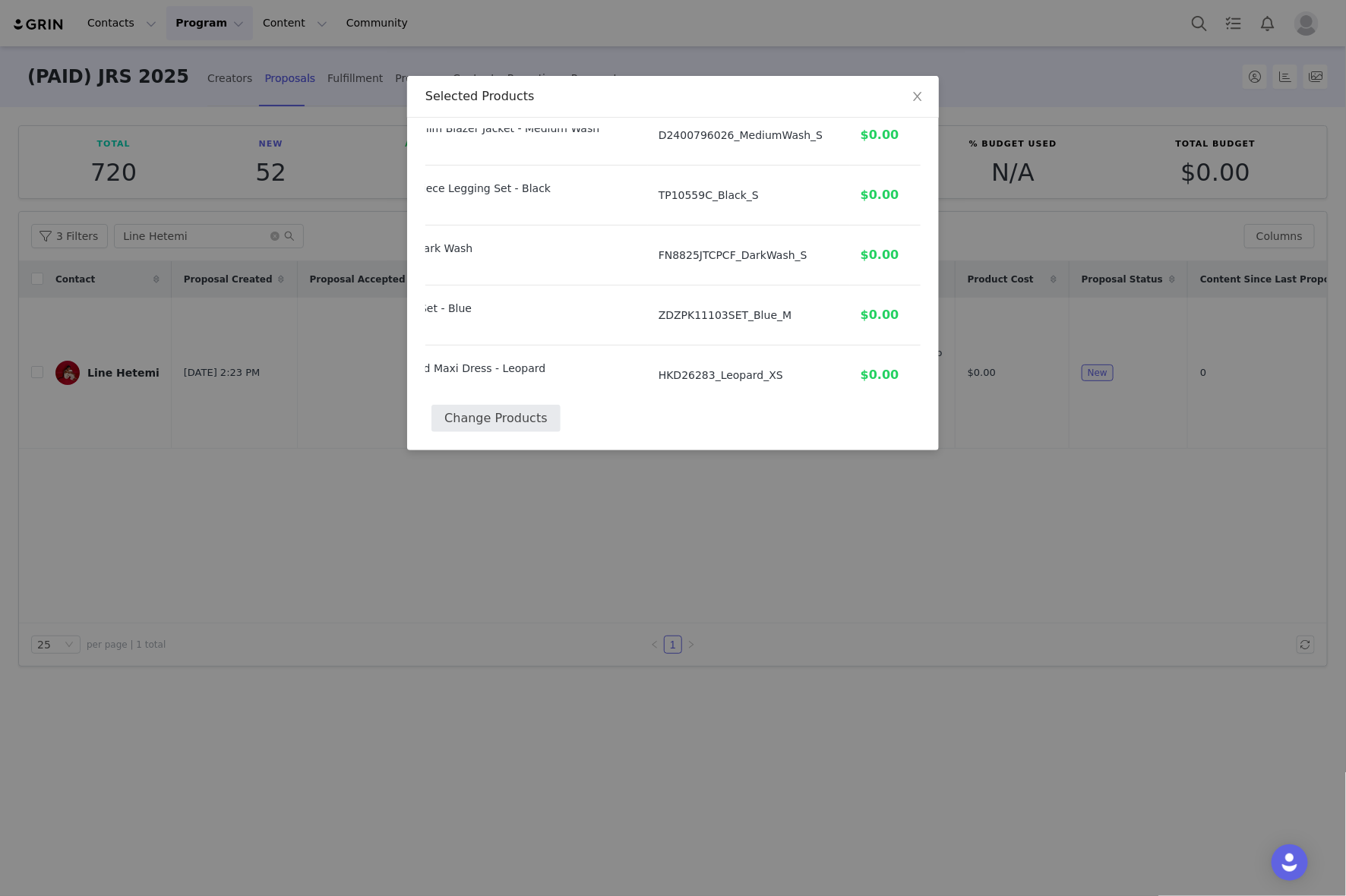
select select "26624138"
select select "26623964"
select select "25206118"
select select "27424460"
select select "24545440"
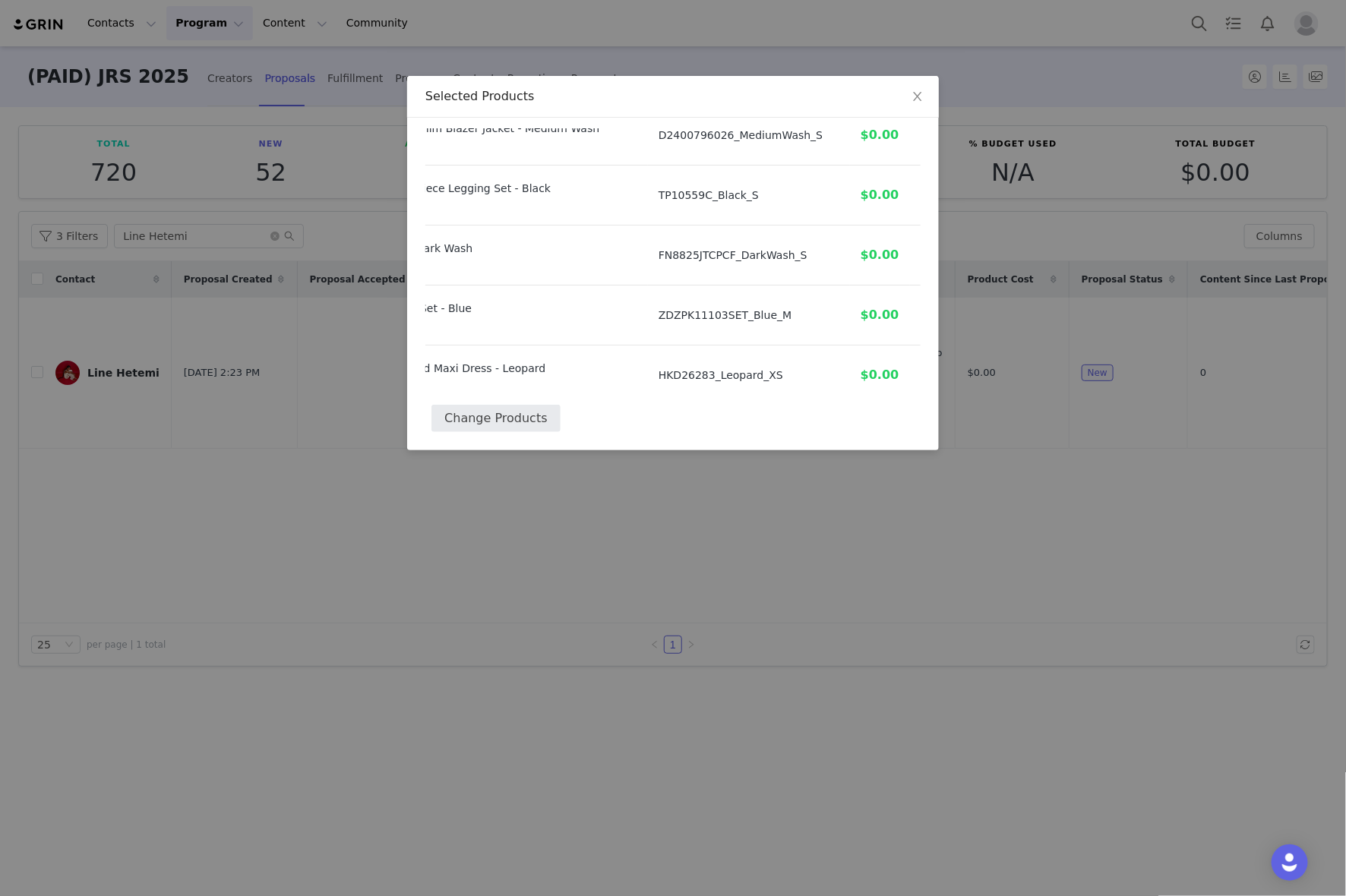
select select "26843310"
select select "27768517"
select select "28142446"
select select "27302299"
select select "27701344"
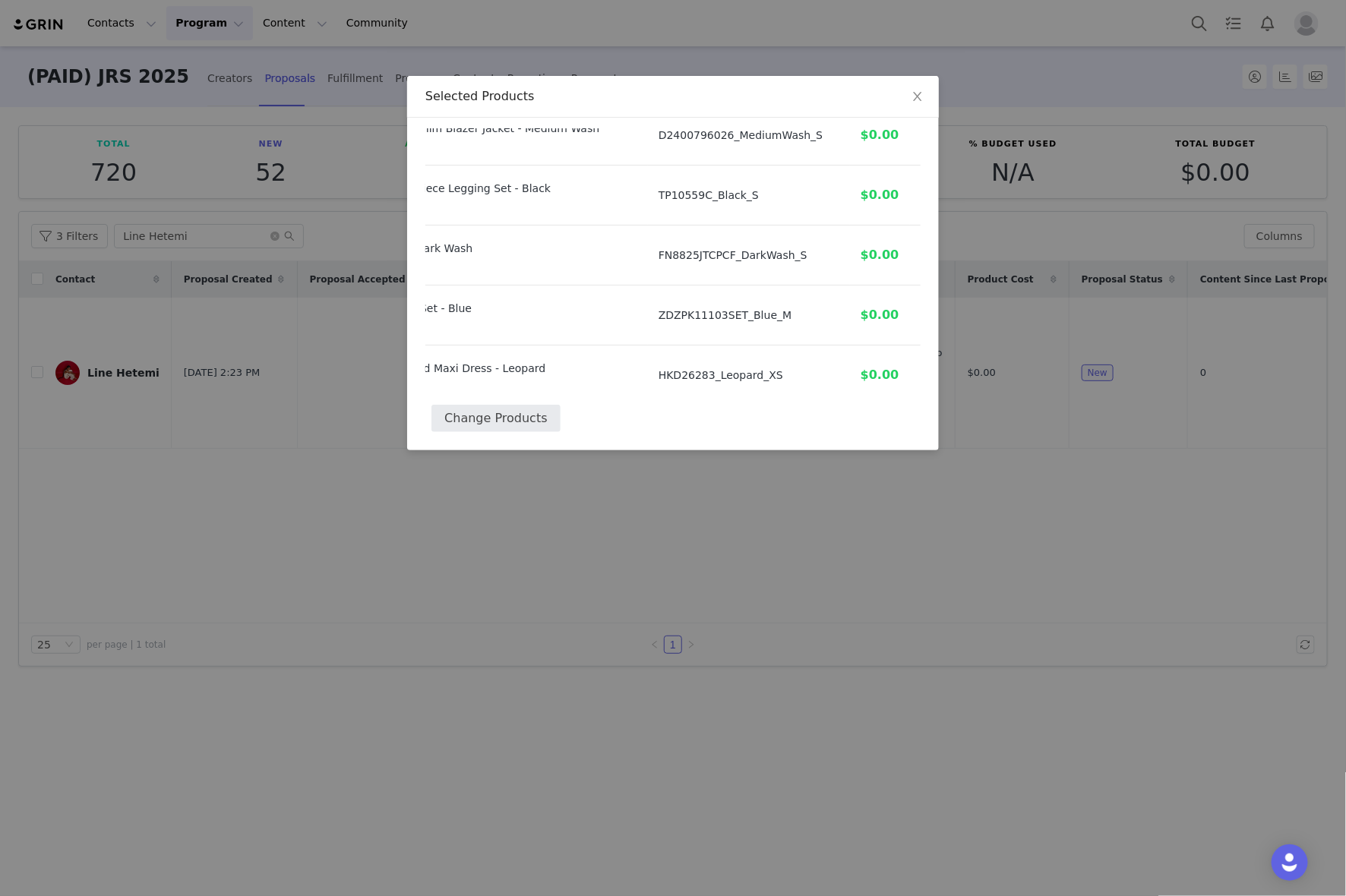
select select "23382550"
select select "23382506"
select select "27453847"
select select "27453896"
select select "27453994"
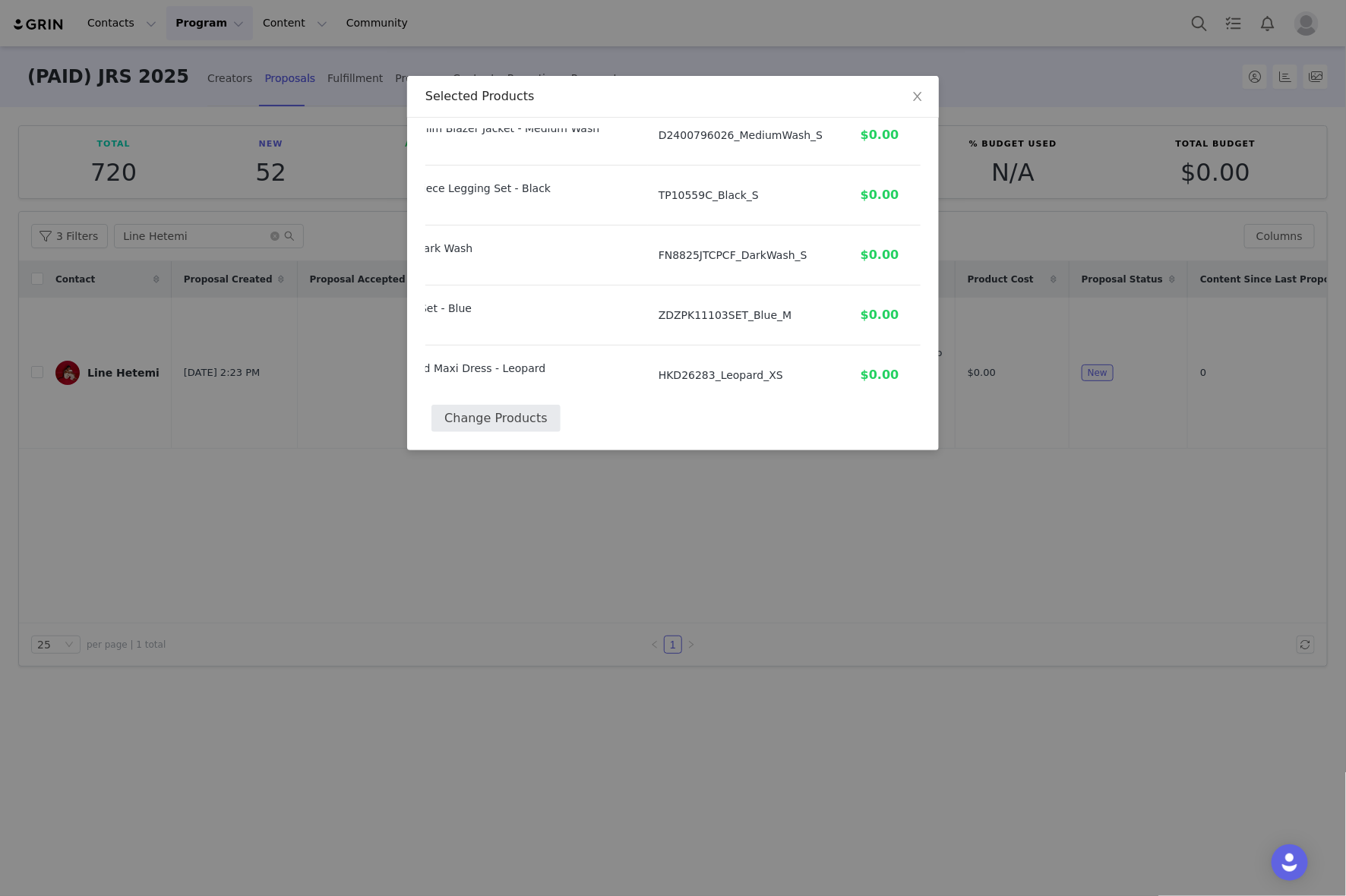
select select "20545371"
select select "25639655"
select select "20176443"
select select "27822653"
select select "27773422"
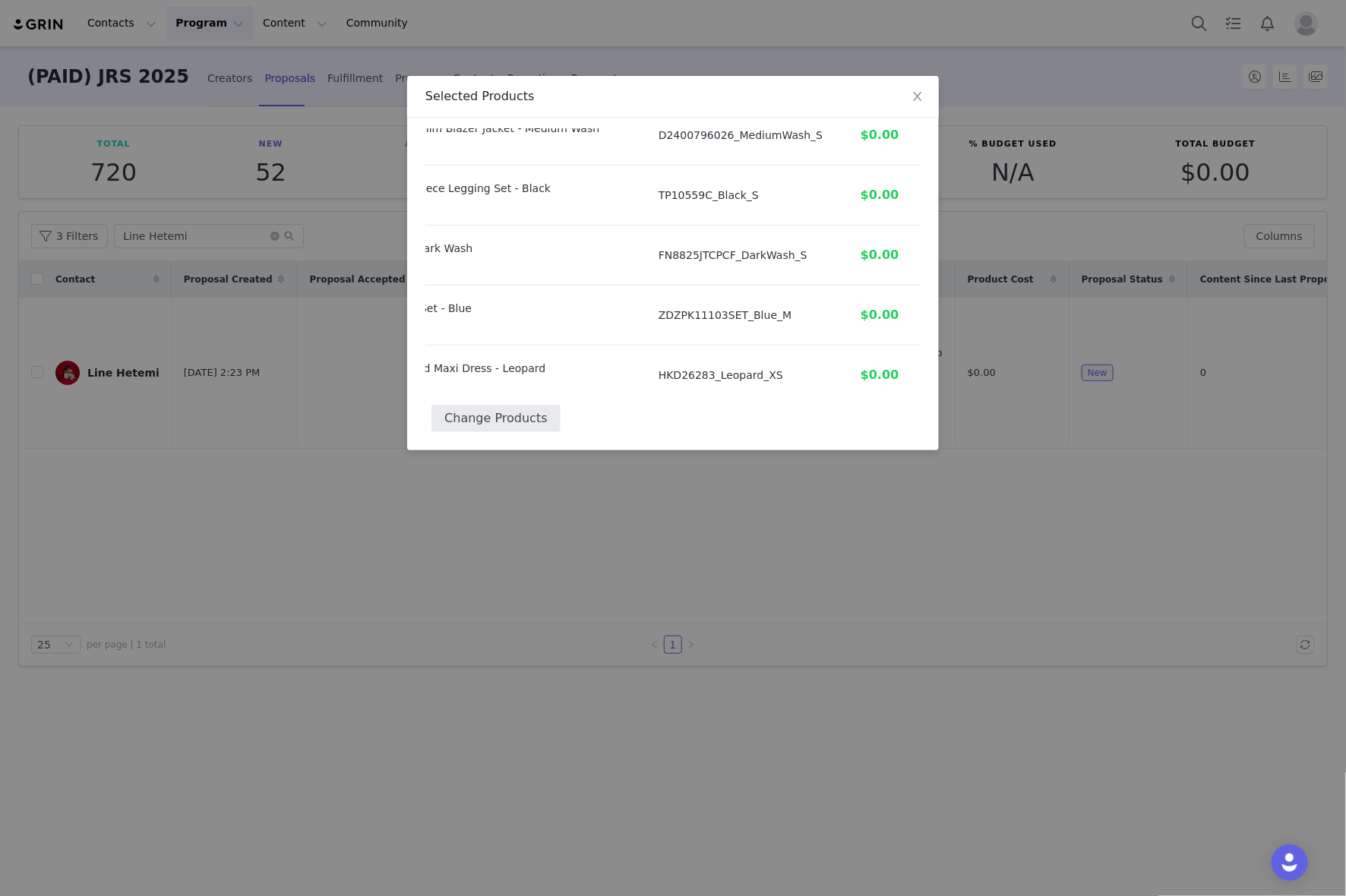
select select "24583950"
select select "24583793"
select select "2163910"
select select "26474638"
select select "21837916"
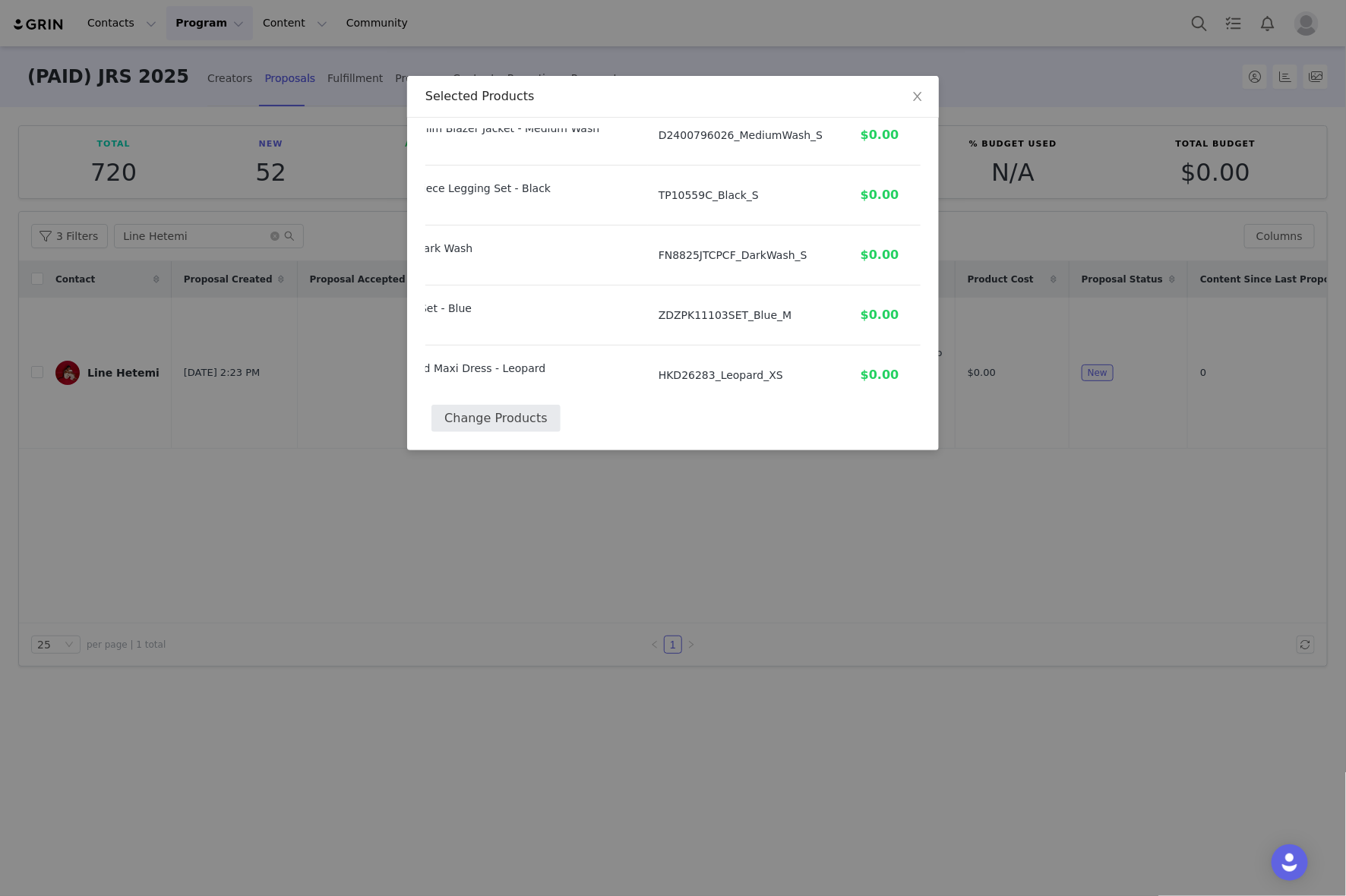
select select "26072829"
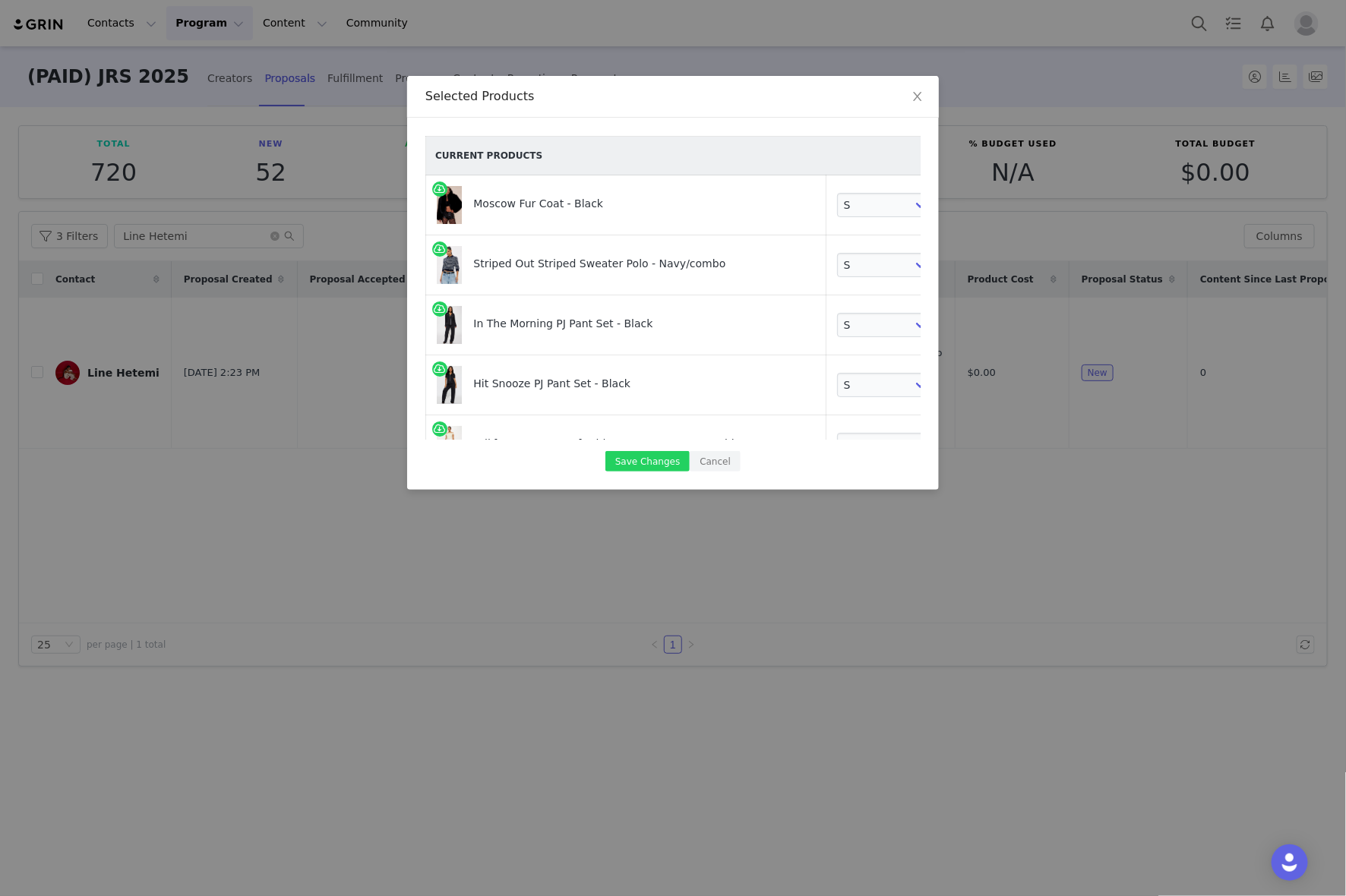
scroll to position [0, 31]
click at [927, 205] on link at bounding box center [934, 206] width 15 height 15
select select "26842318"
select select "20560131"
select select "19518494"
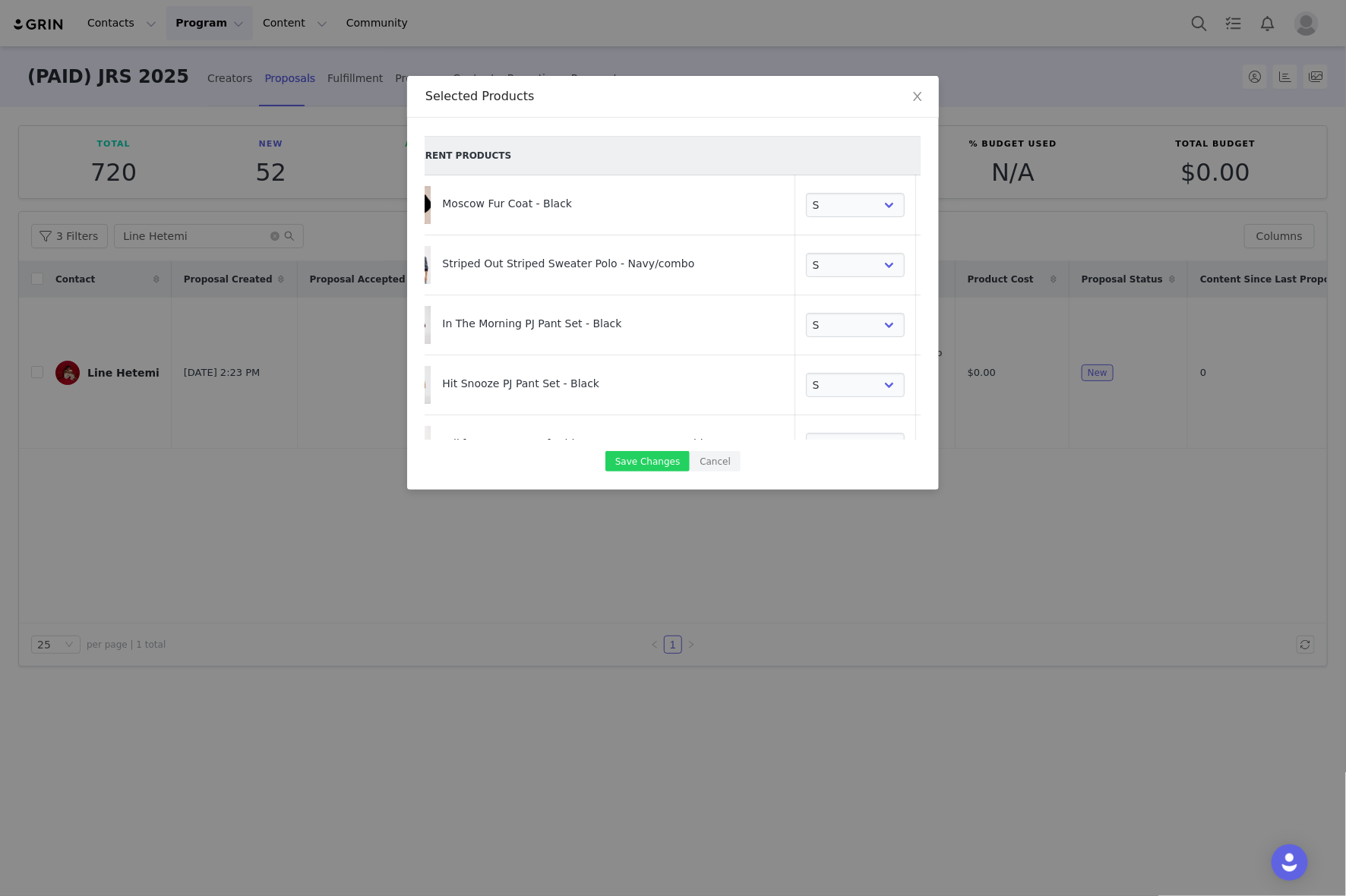
select select "26624138"
select select "26623964"
select select "25206118"
select select "27424460"
select select "24545440"
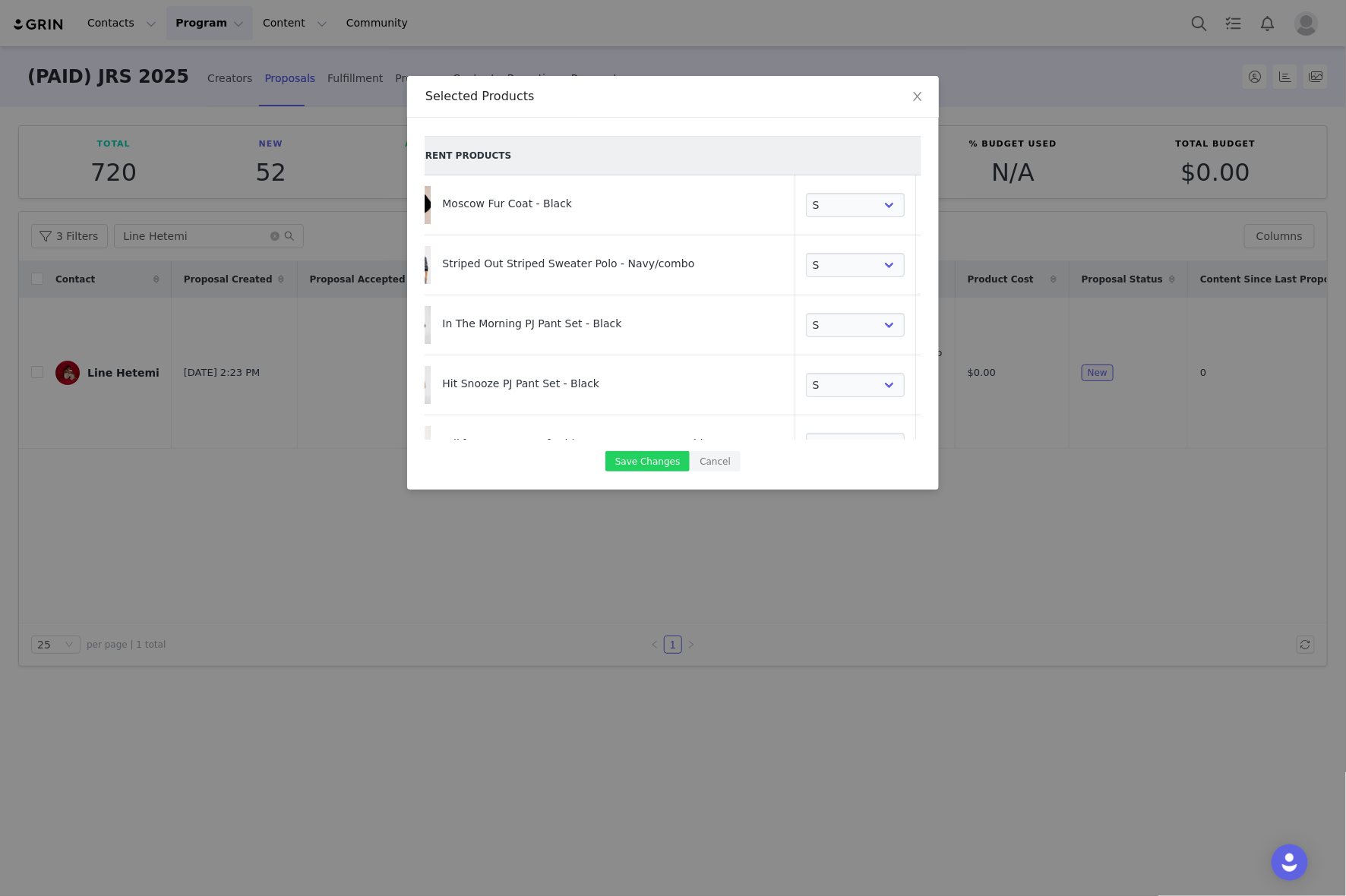
select select "26843310"
select select "27768517"
select select "28142446"
select select "27302299"
select select "27701344"
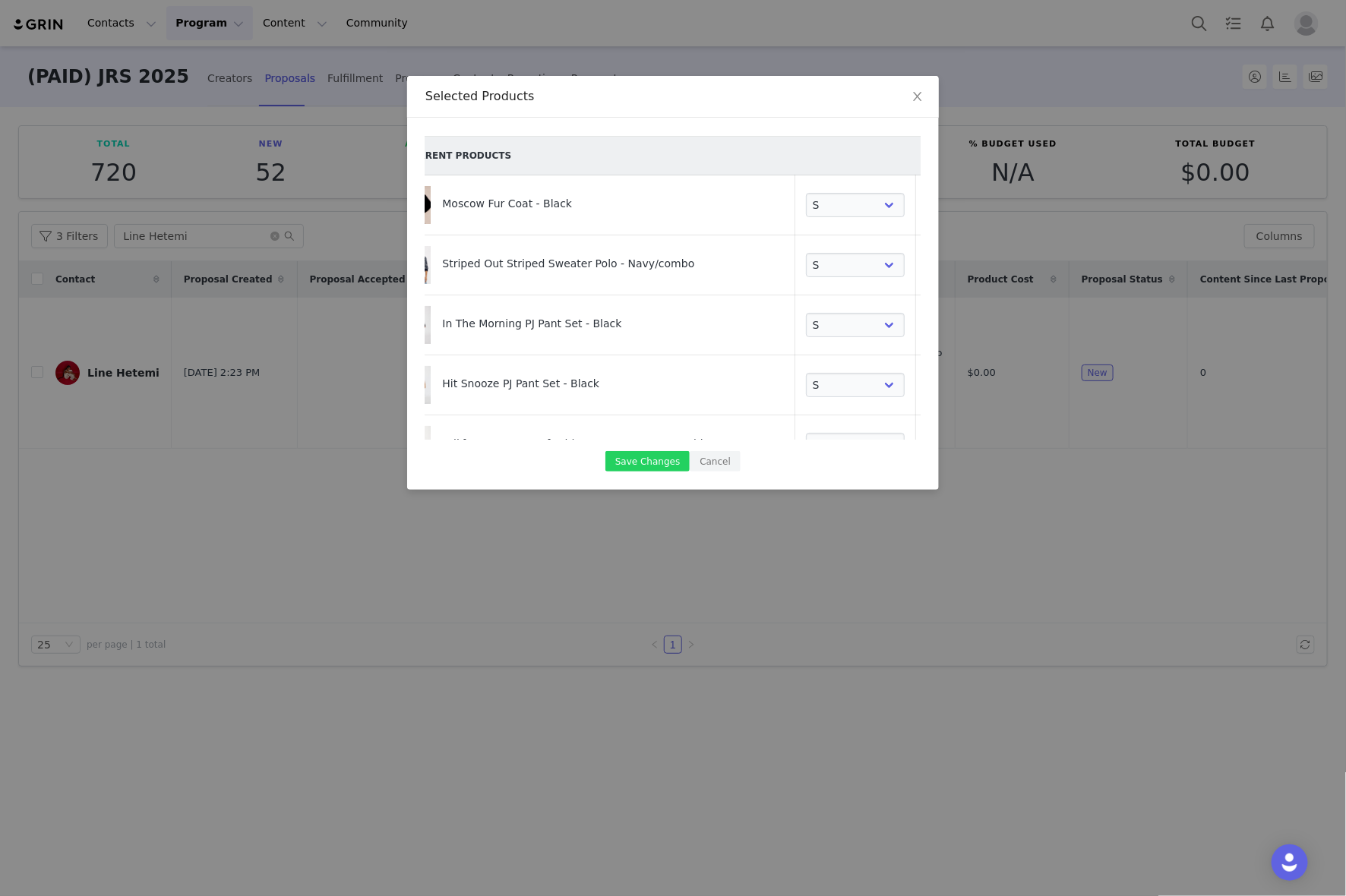
select select "23382550"
select select "23382506"
select select "27453847"
select select "27453896"
select select "27453994"
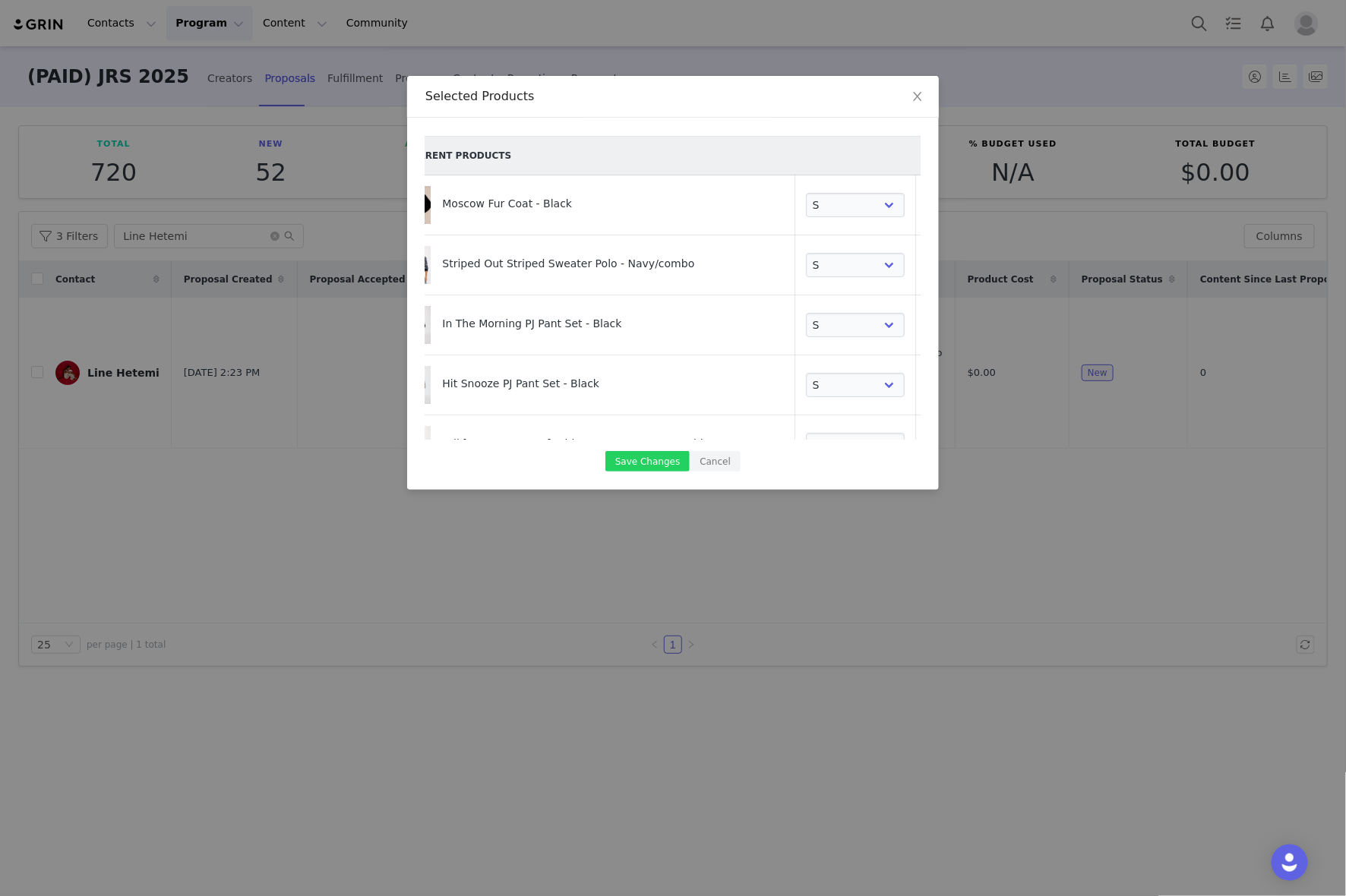
select select "20545371"
select select "25639655"
select select "20176443"
select select "27822653"
select select "27773422"
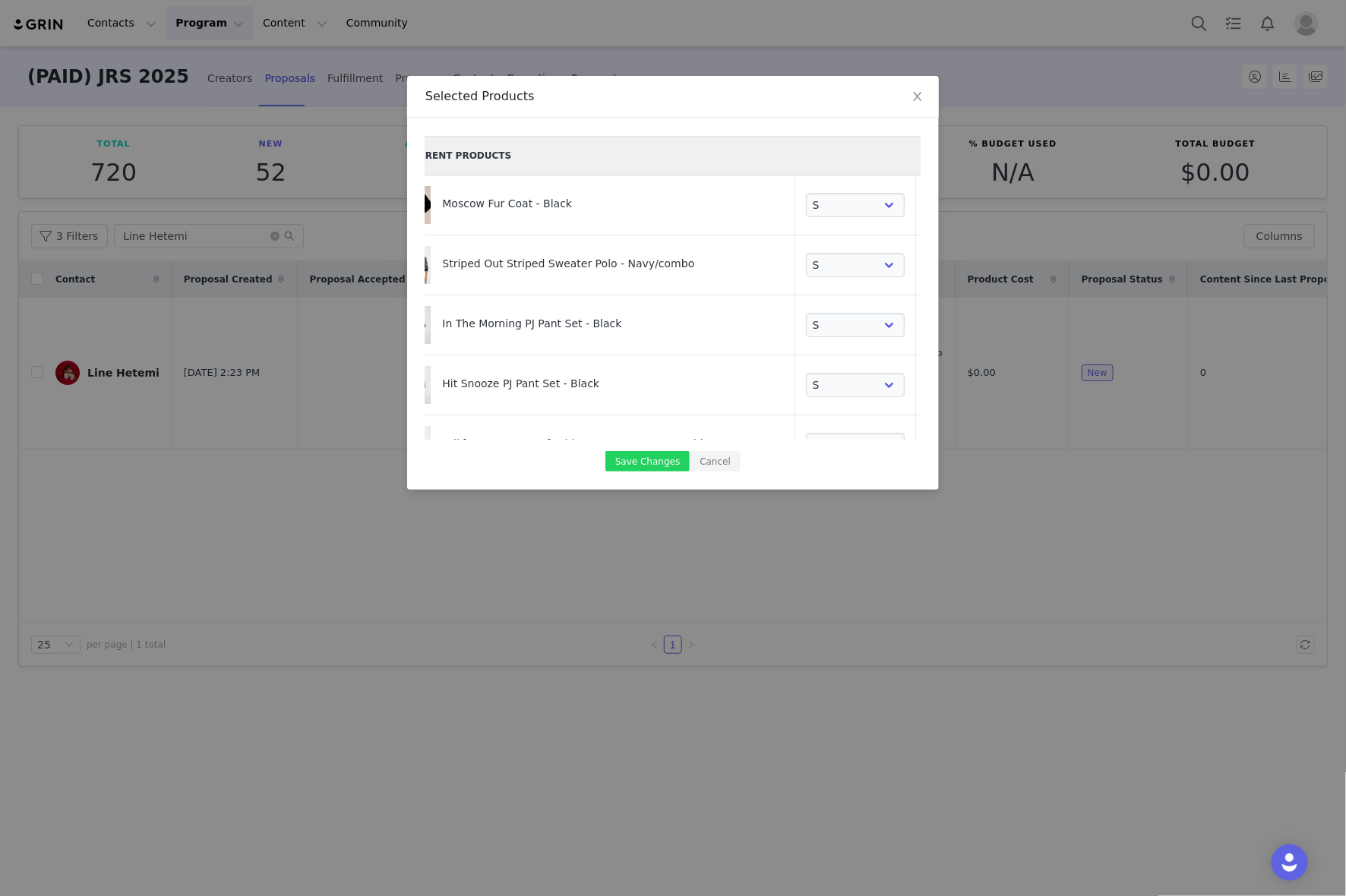
select select "24583950"
select select "24583793"
select select "2163910"
select select "26474638"
select select "21837916"
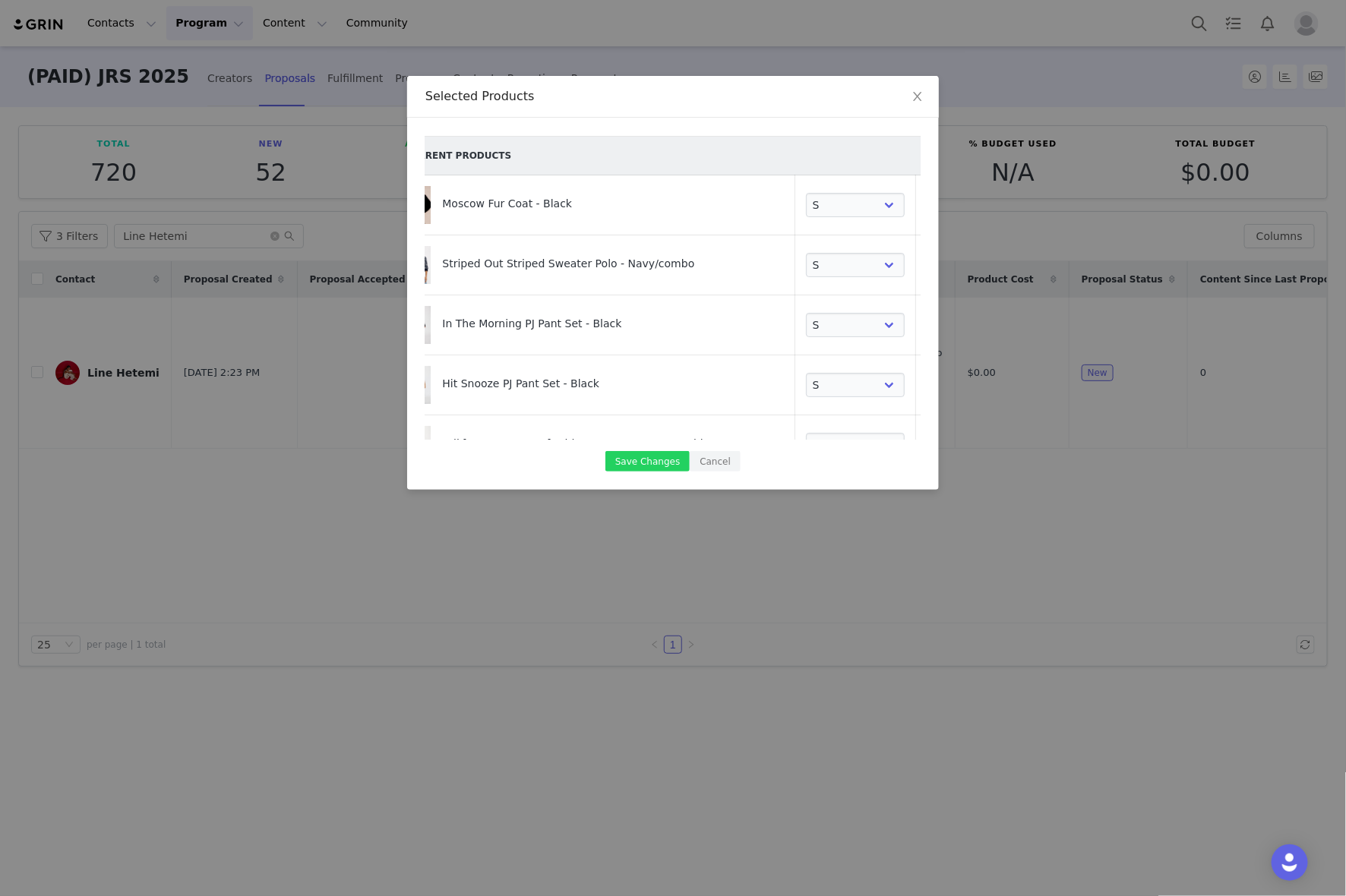
select select "26072829"
click at [642, 462] on button "Save Changes" at bounding box center [648, 461] width 84 height 20
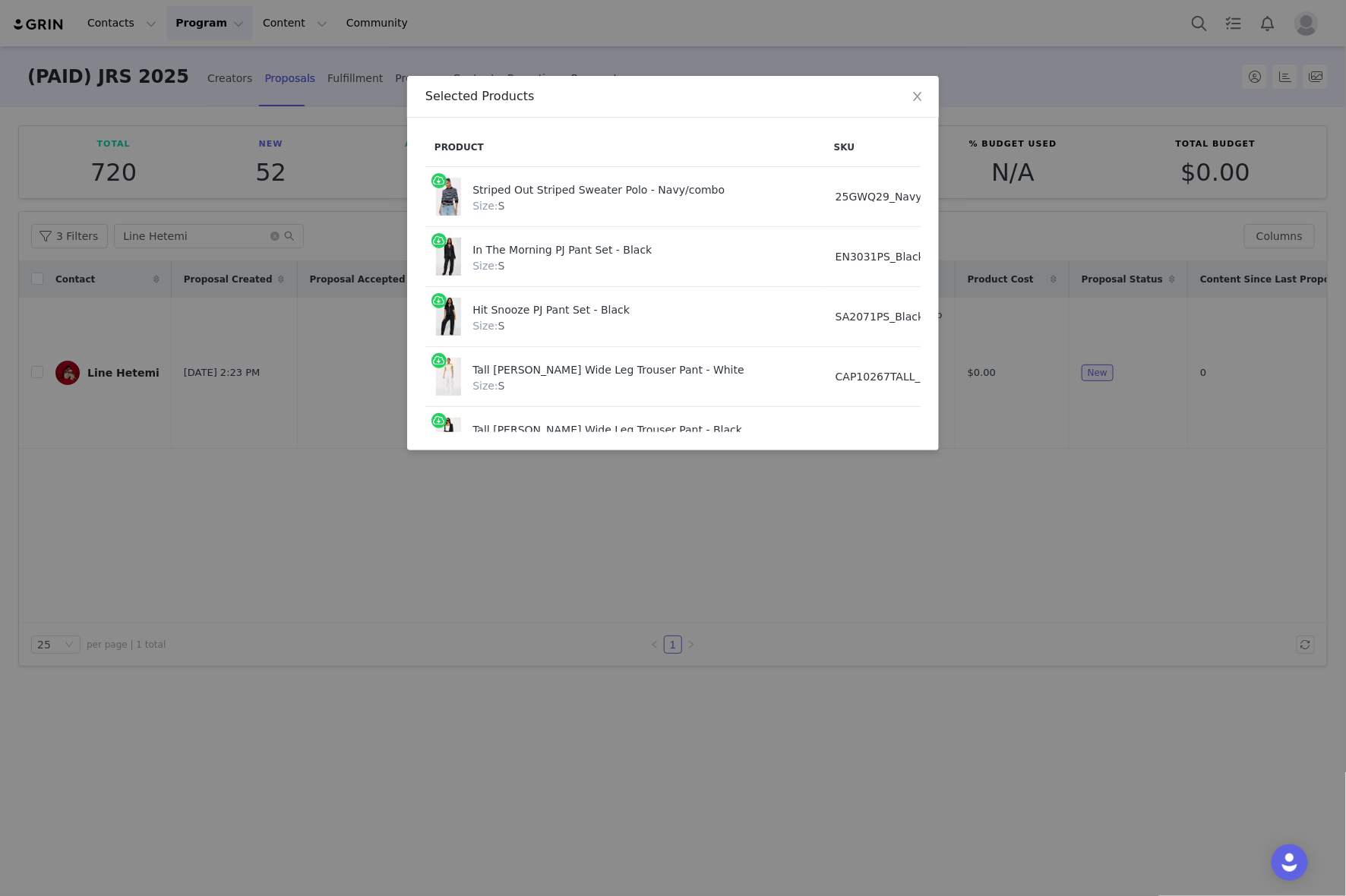
click at [394, 555] on div "Selected Products Product SKU Cost Price Striped Out Striped Sweater Polo - Nav…" at bounding box center [673, 448] width 1346 height 896
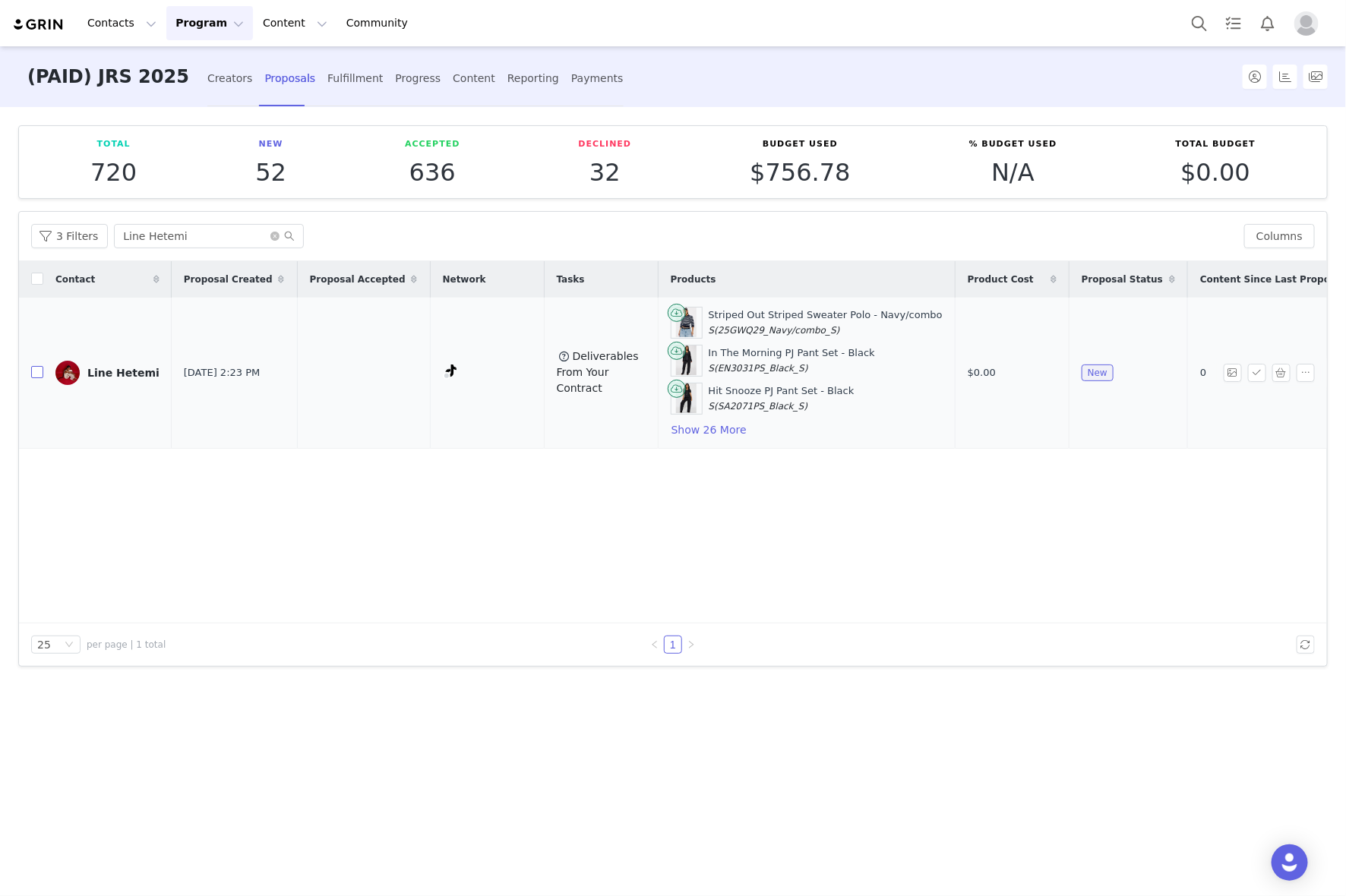
click at [39, 374] on input "checkbox" at bounding box center [37, 372] width 12 height 12
checkbox input "true"
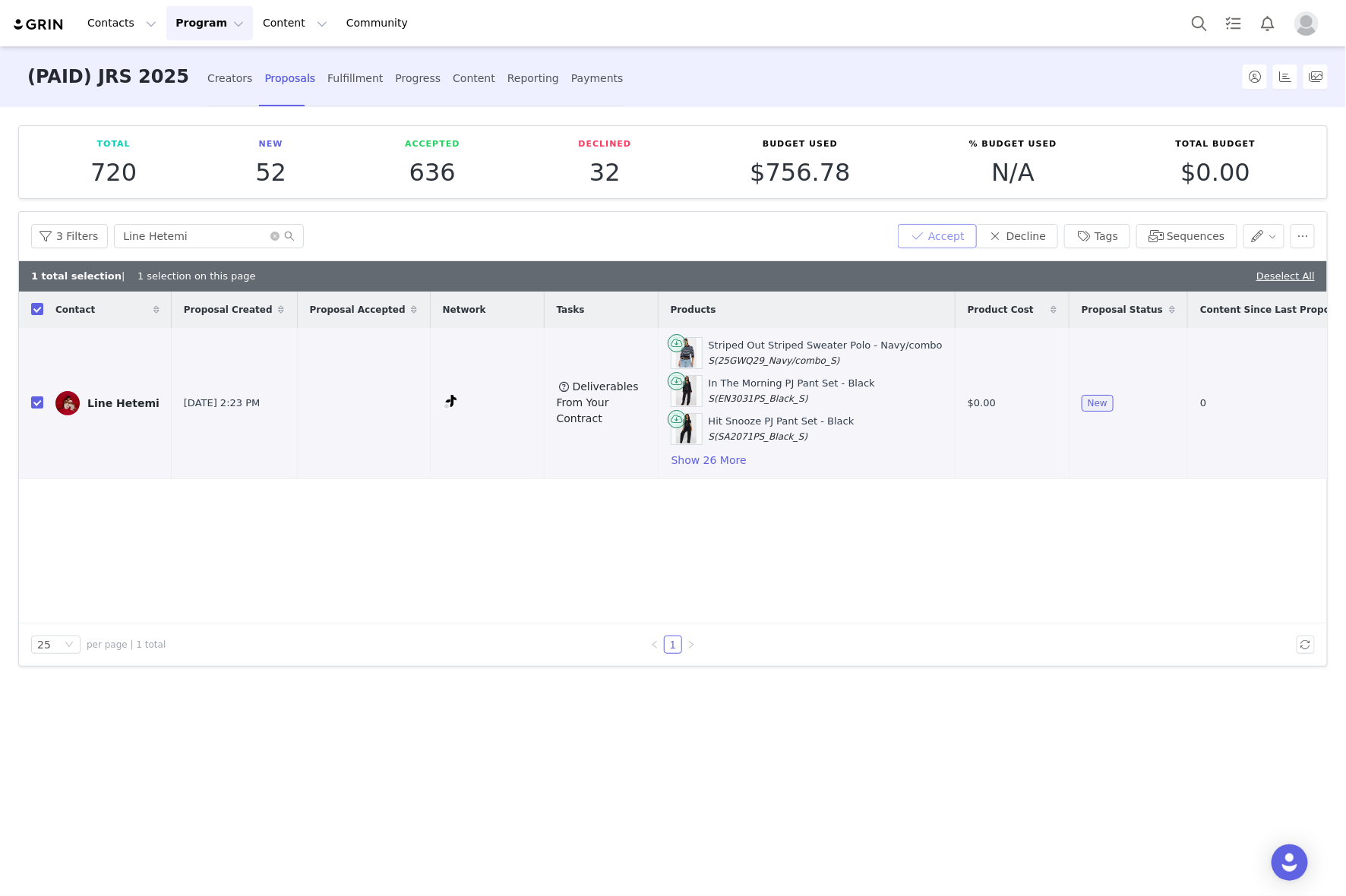
click at [966, 232] on button "Accept" at bounding box center [937, 236] width 79 height 25
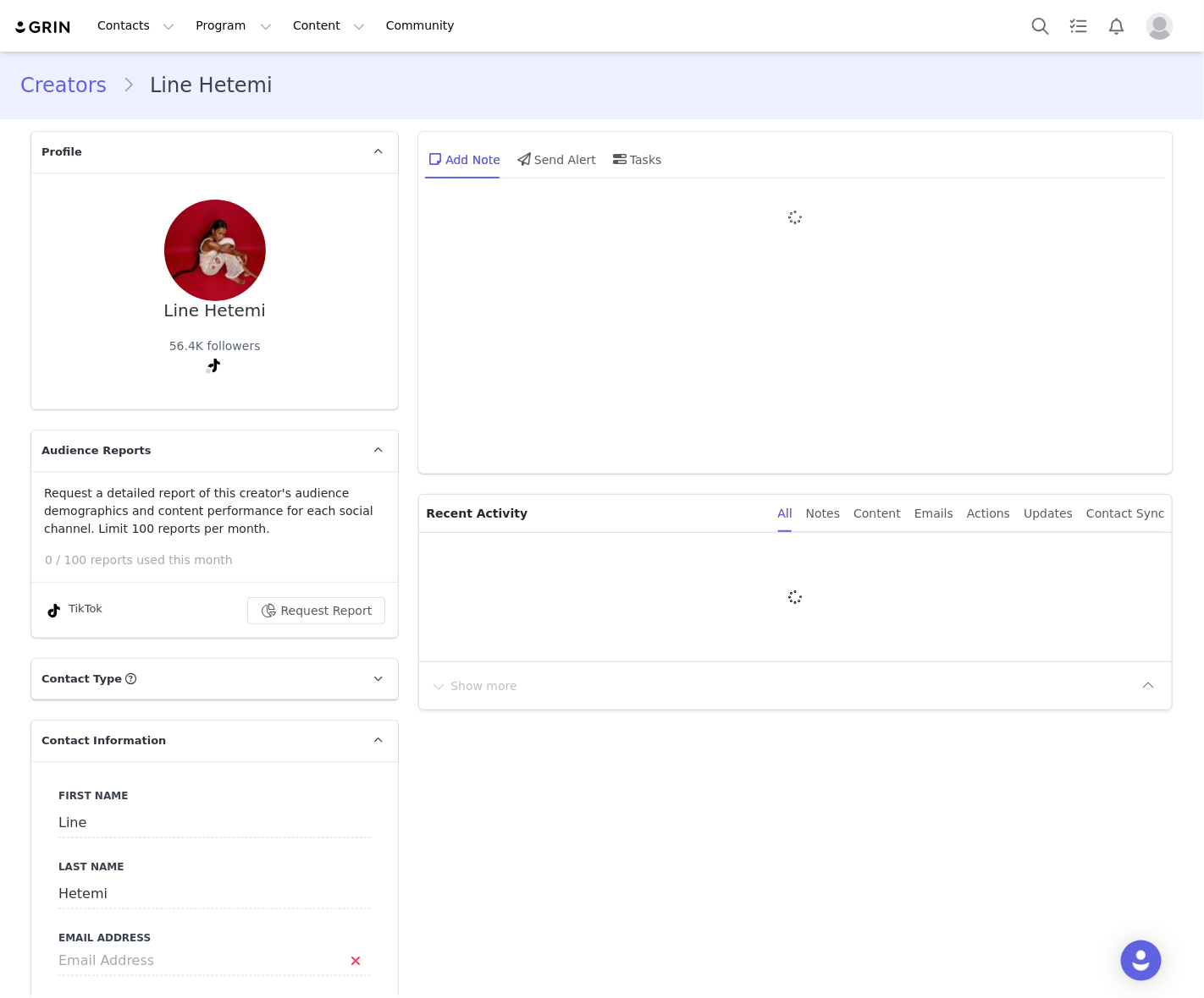
type input "+45 ([GEOGRAPHIC_DATA])"
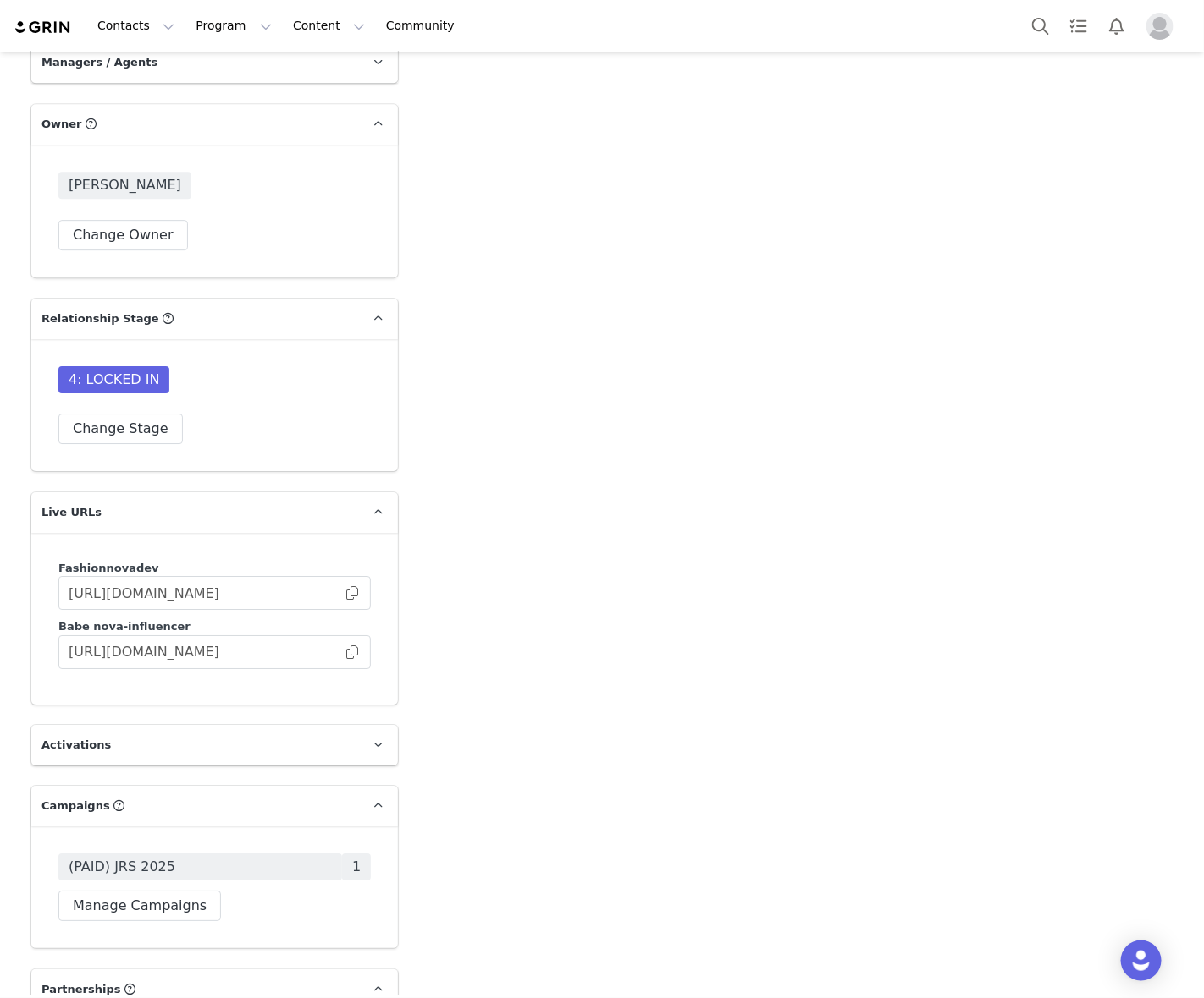
scroll to position [4865, 0]
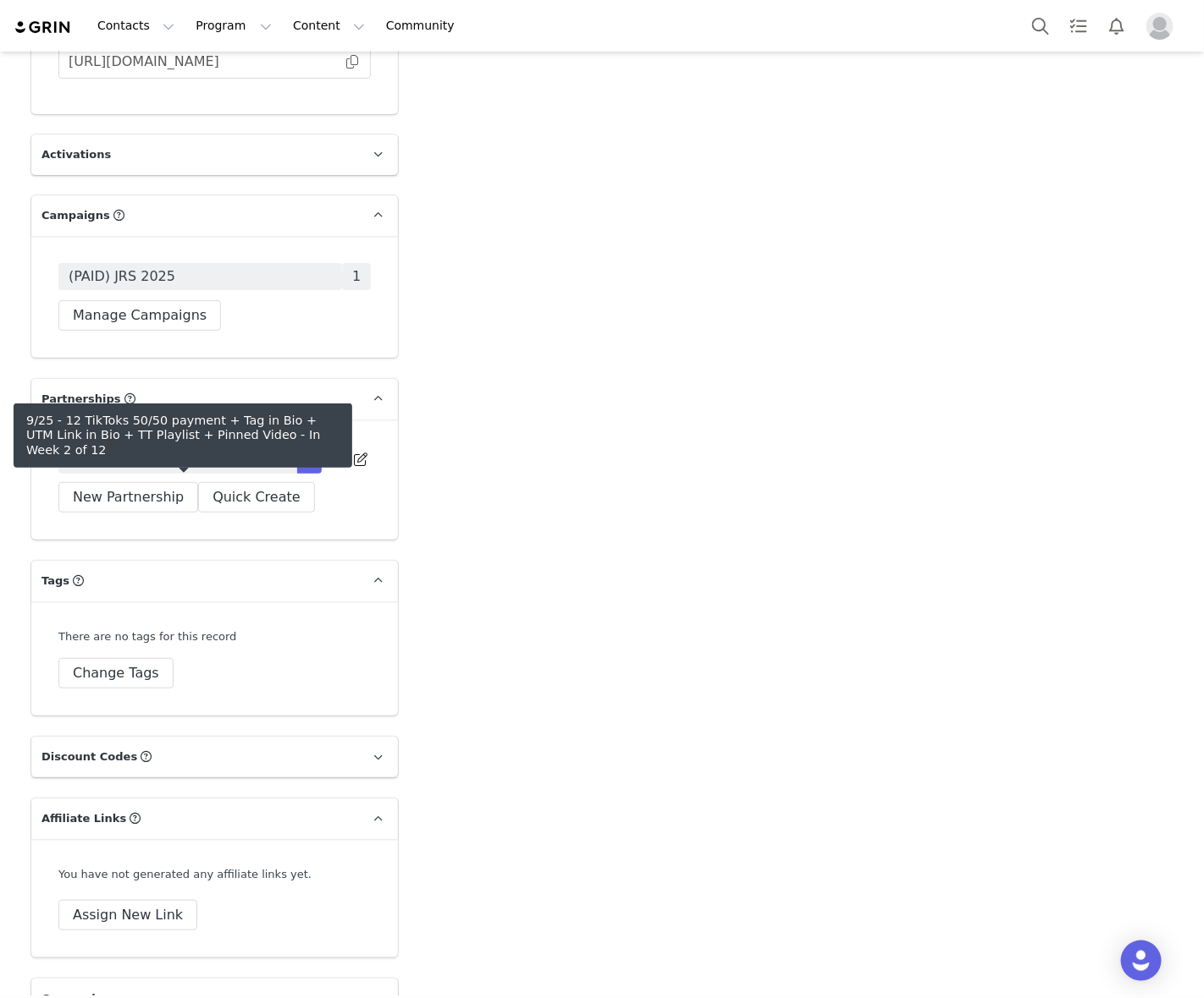
click at [224, 471] on span "9/25 - 12 TikToks 50/50 payment + Tag in Bio + UTM Link in Bio + TT Playlist + …" at bounding box center [177, 460] width 218 height 21
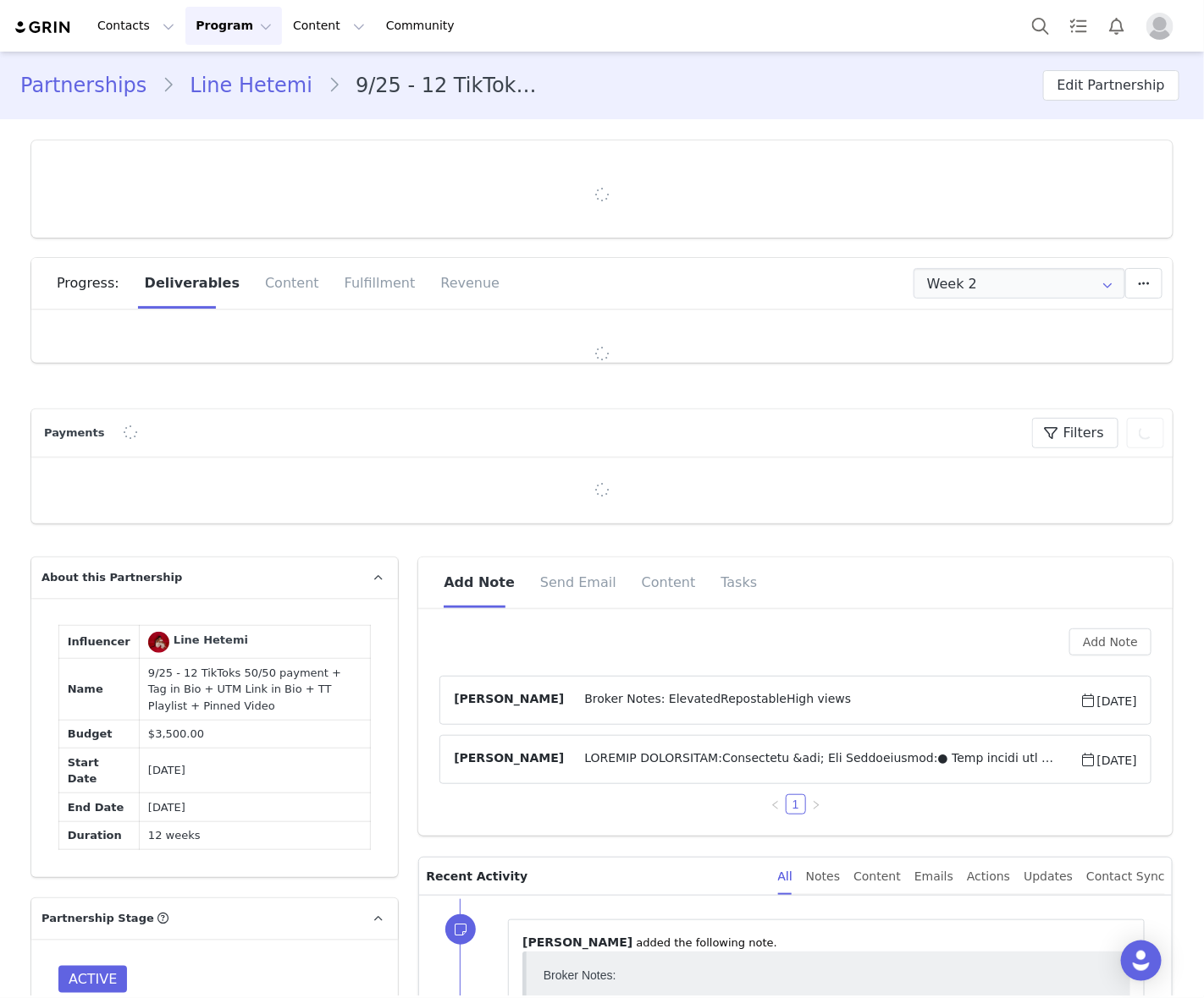
type input "+45 ([GEOGRAPHIC_DATA])"
